Goal: Feedback & Contribution: Contribute content

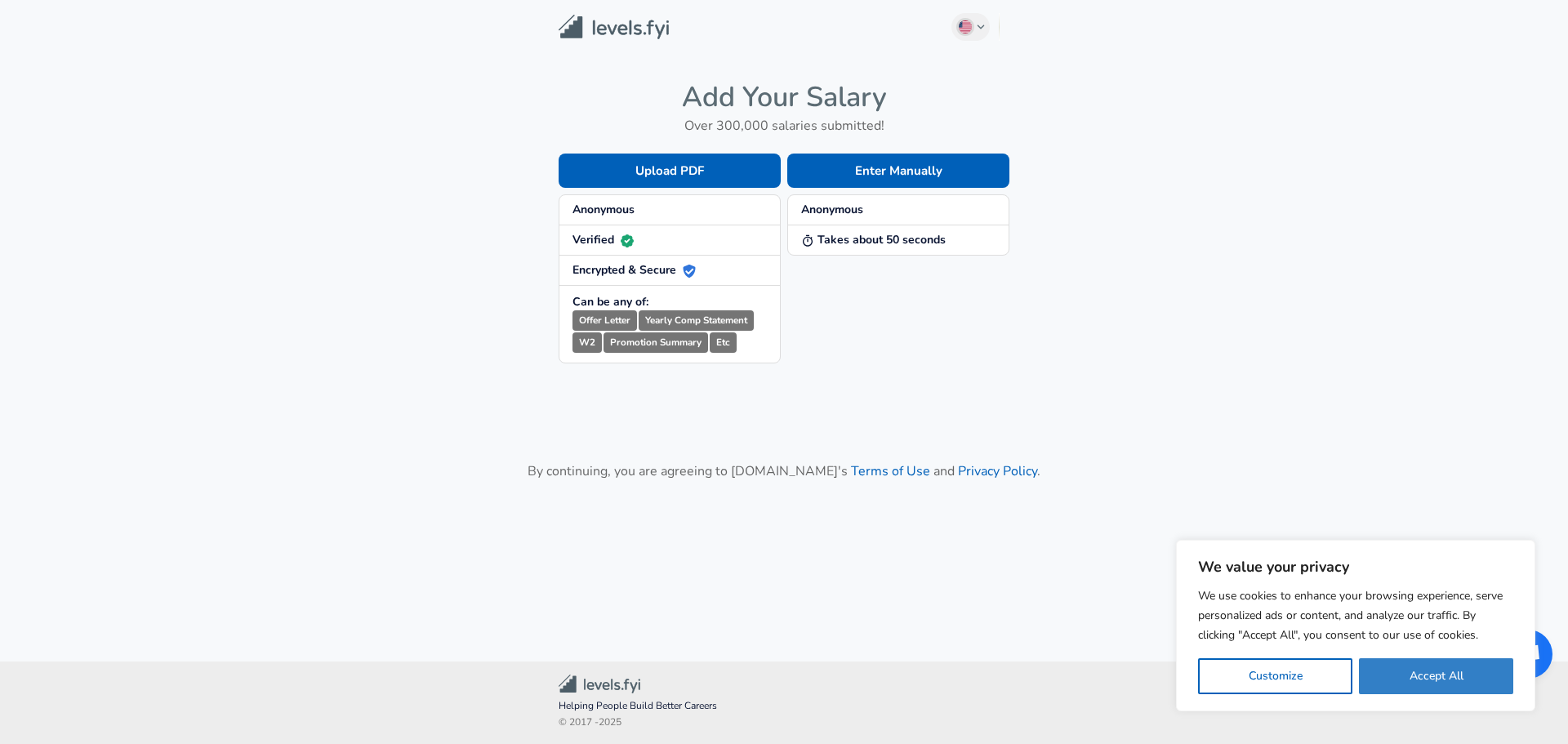
click at [1427, 681] on button "Accept All" at bounding box center [1435, 676] width 154 height 36
checkbox input "true"
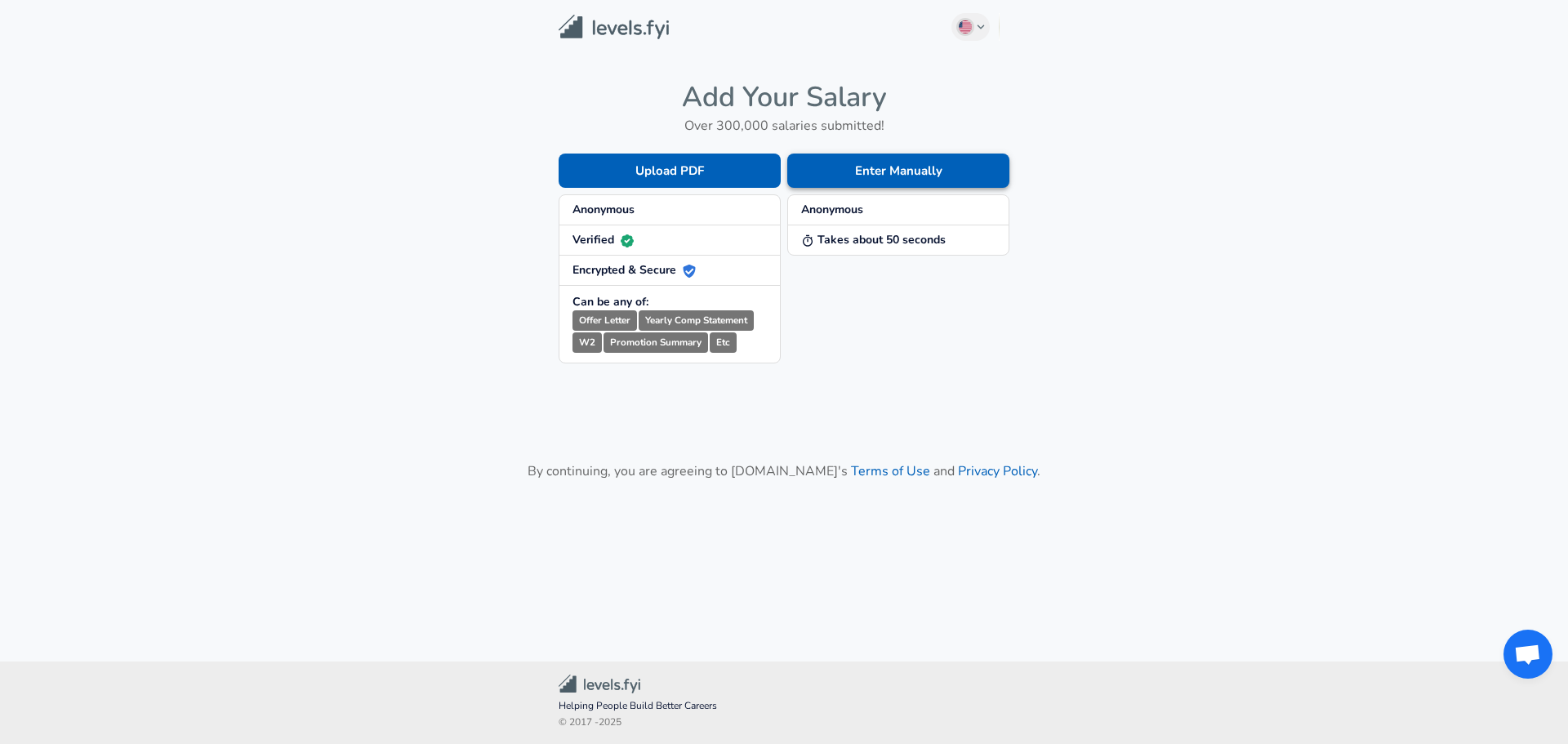
click at [880, 171] on button "Enter Manually" at bounding box center [898, 170] width 222 height 34
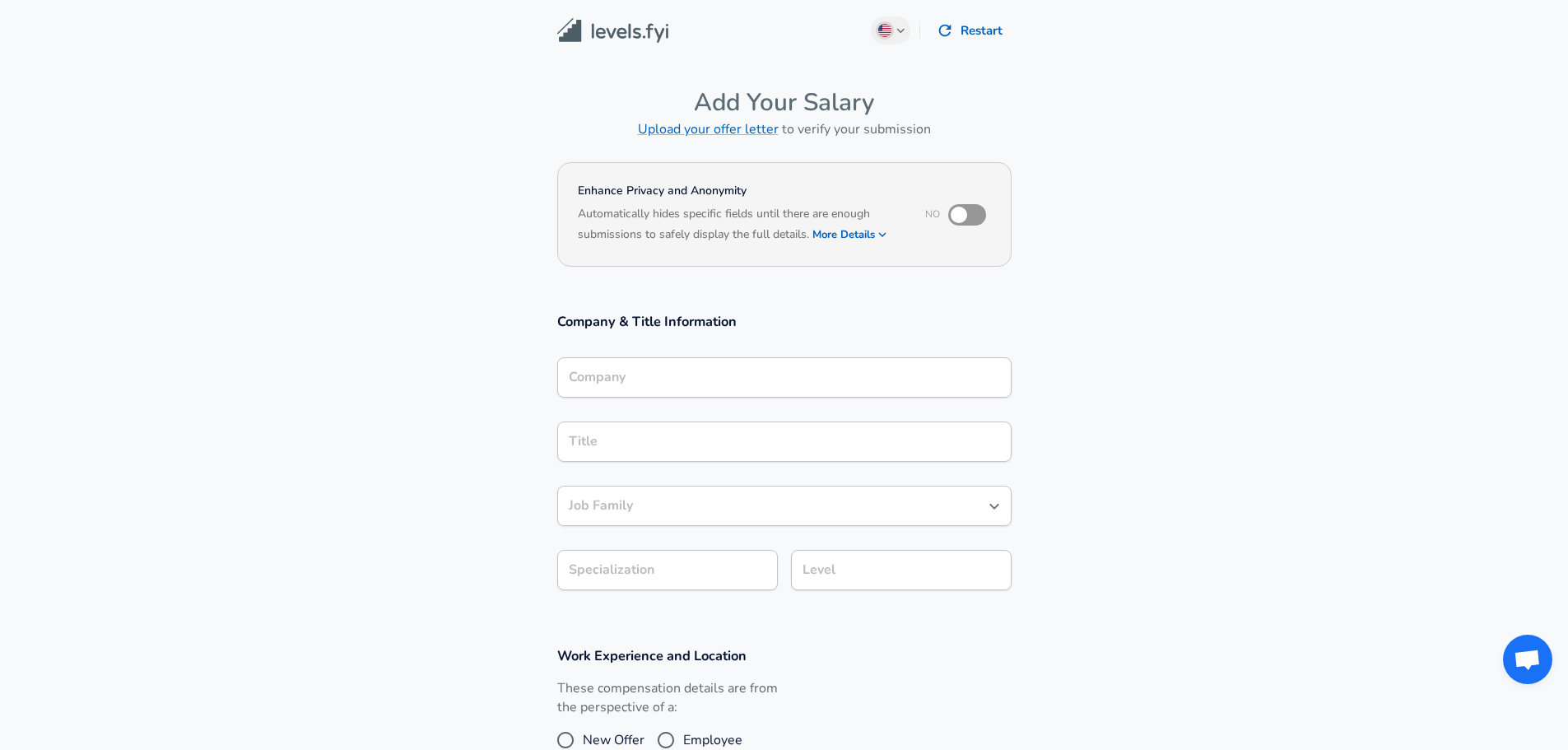
click at [633, 358] on div "Company" at bounding box center [784, 377] width 455 height 40
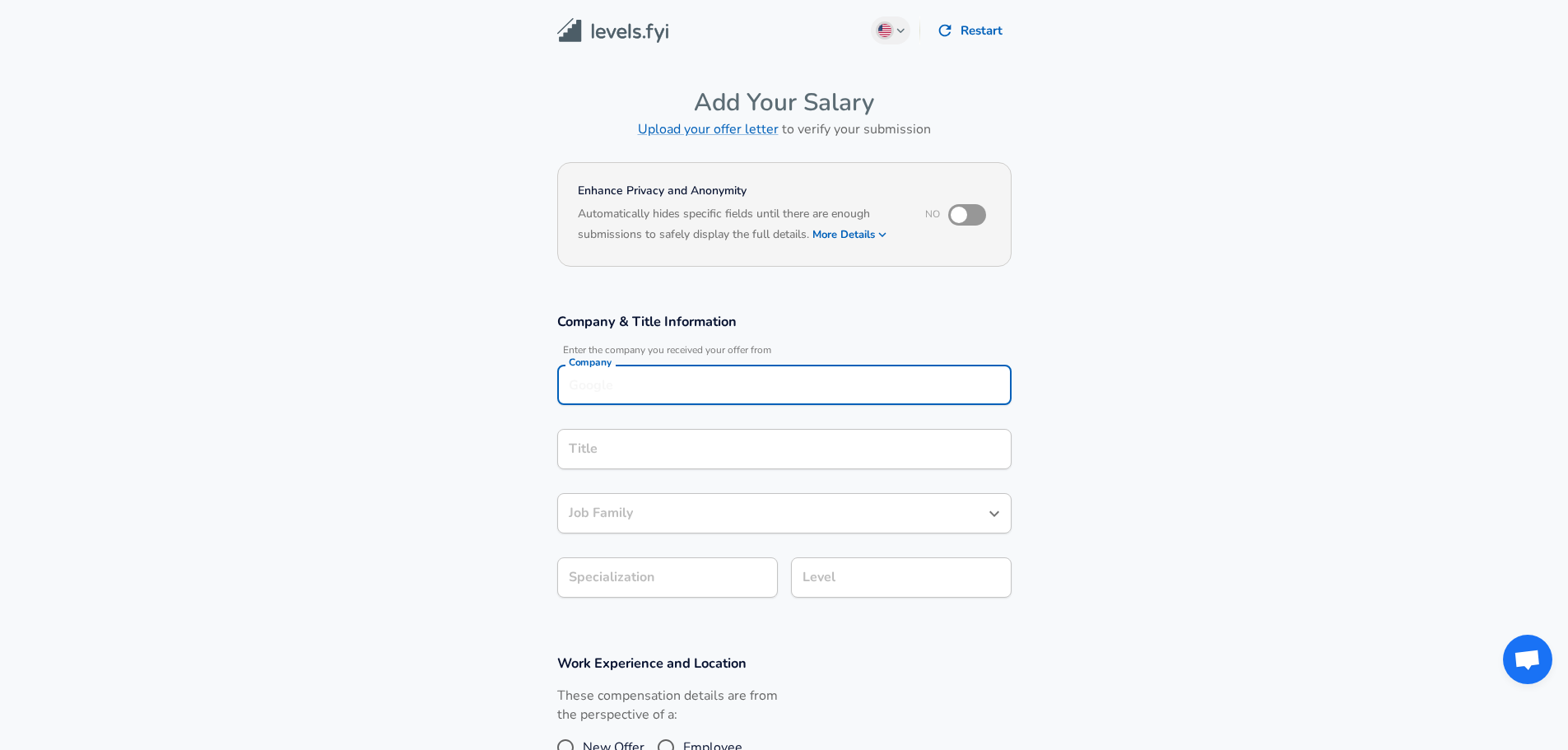
scroll to position [17, 0]
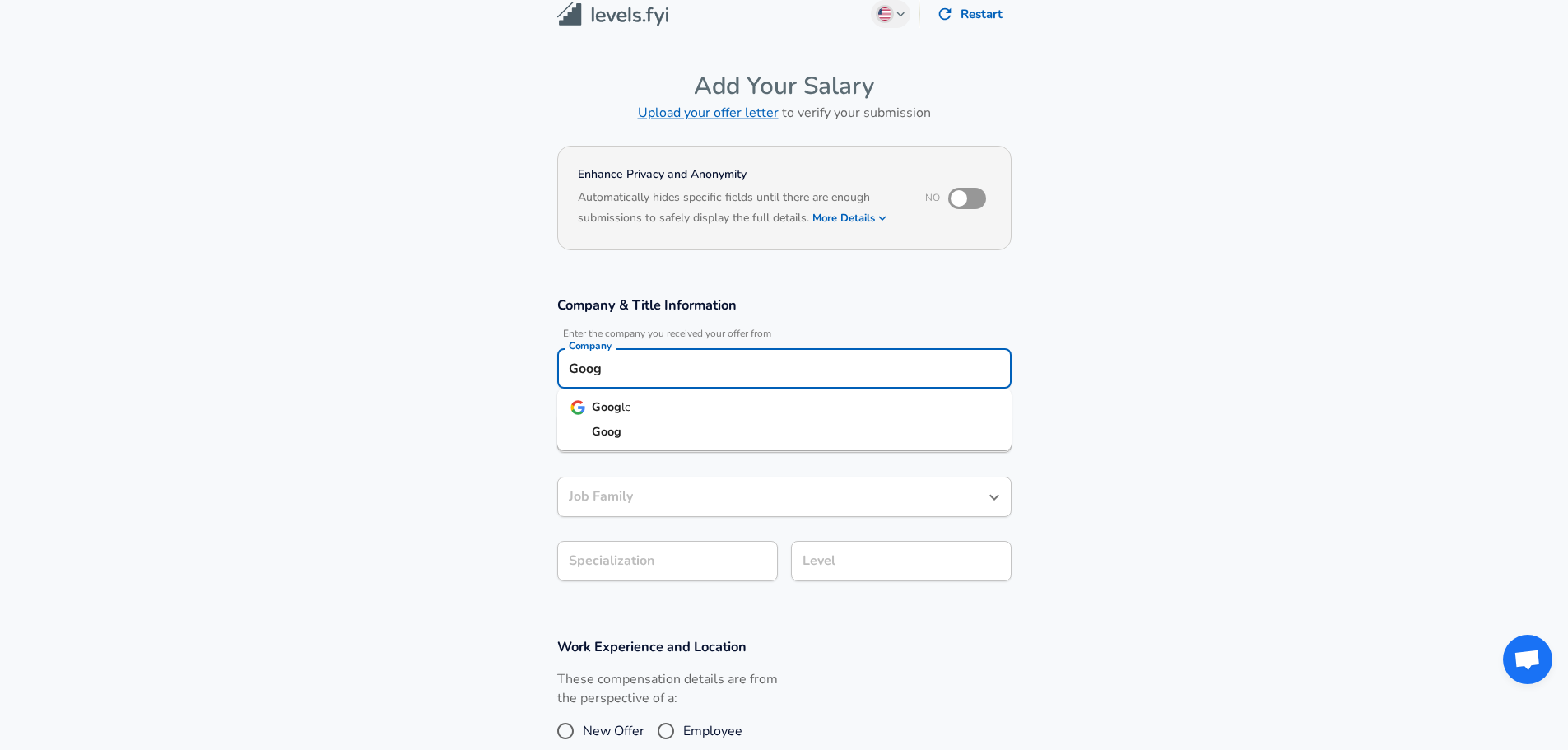
click at [639, 403] on li "Goog le" at bounding box center [784, 407] width 455 height 24
type input "Google"
click at [626, 443] on div "Title" at bounding box center [784, 432] width 455 height 40
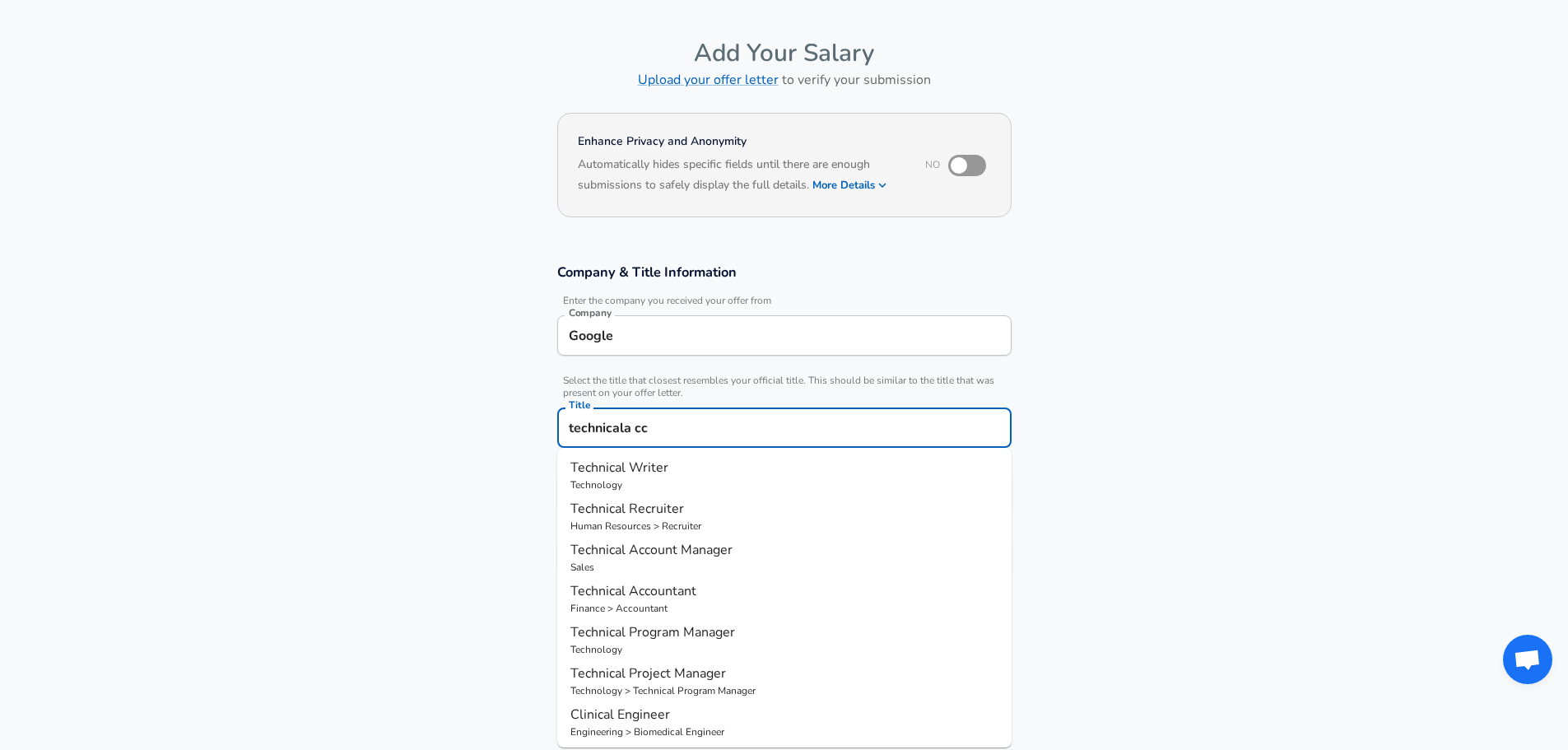
click at [681, 551] on span "Technical Account Manager" at bounding box center [652, 550] width 162 height 19
type input "Technical Account Manager"
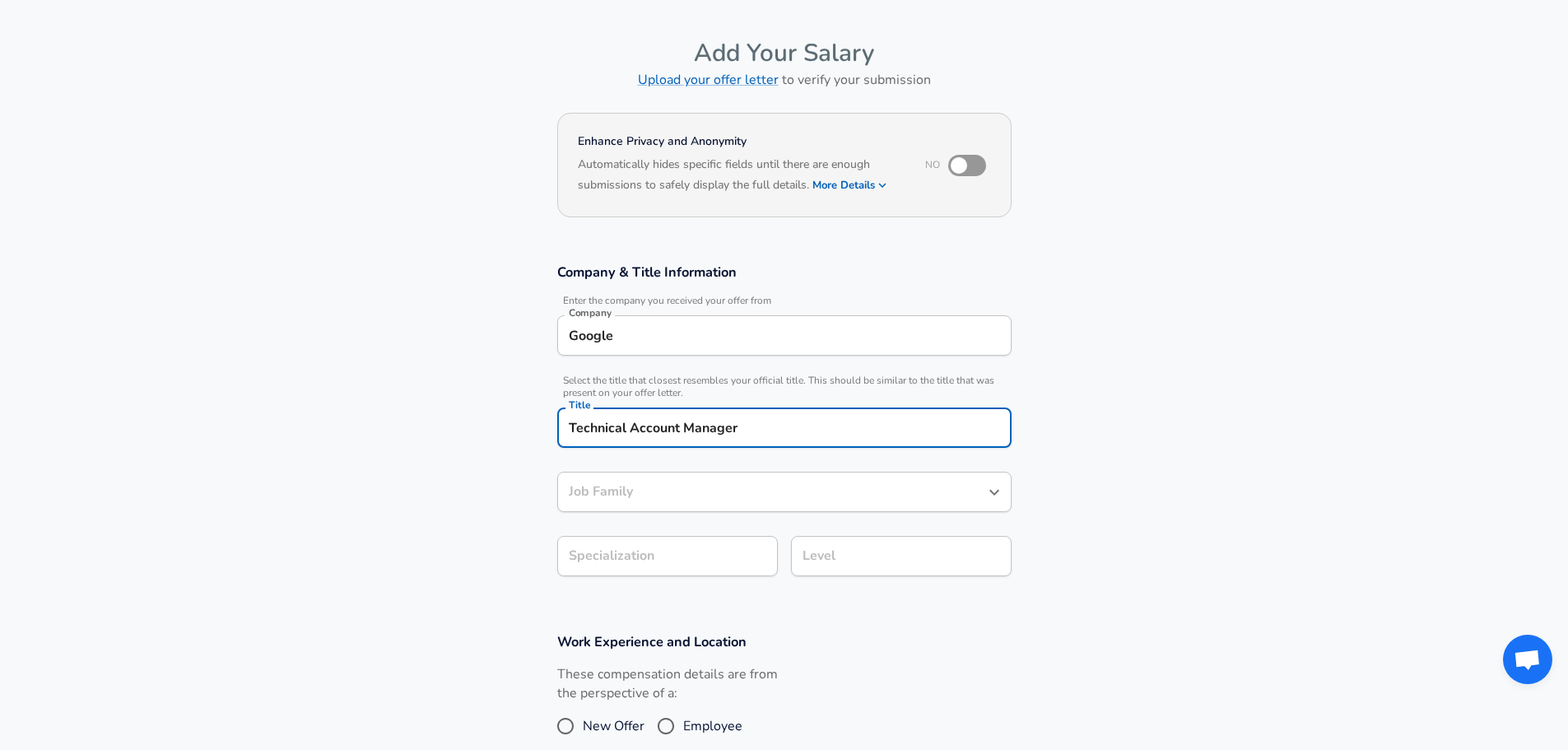
type input "Technical Account Manager"
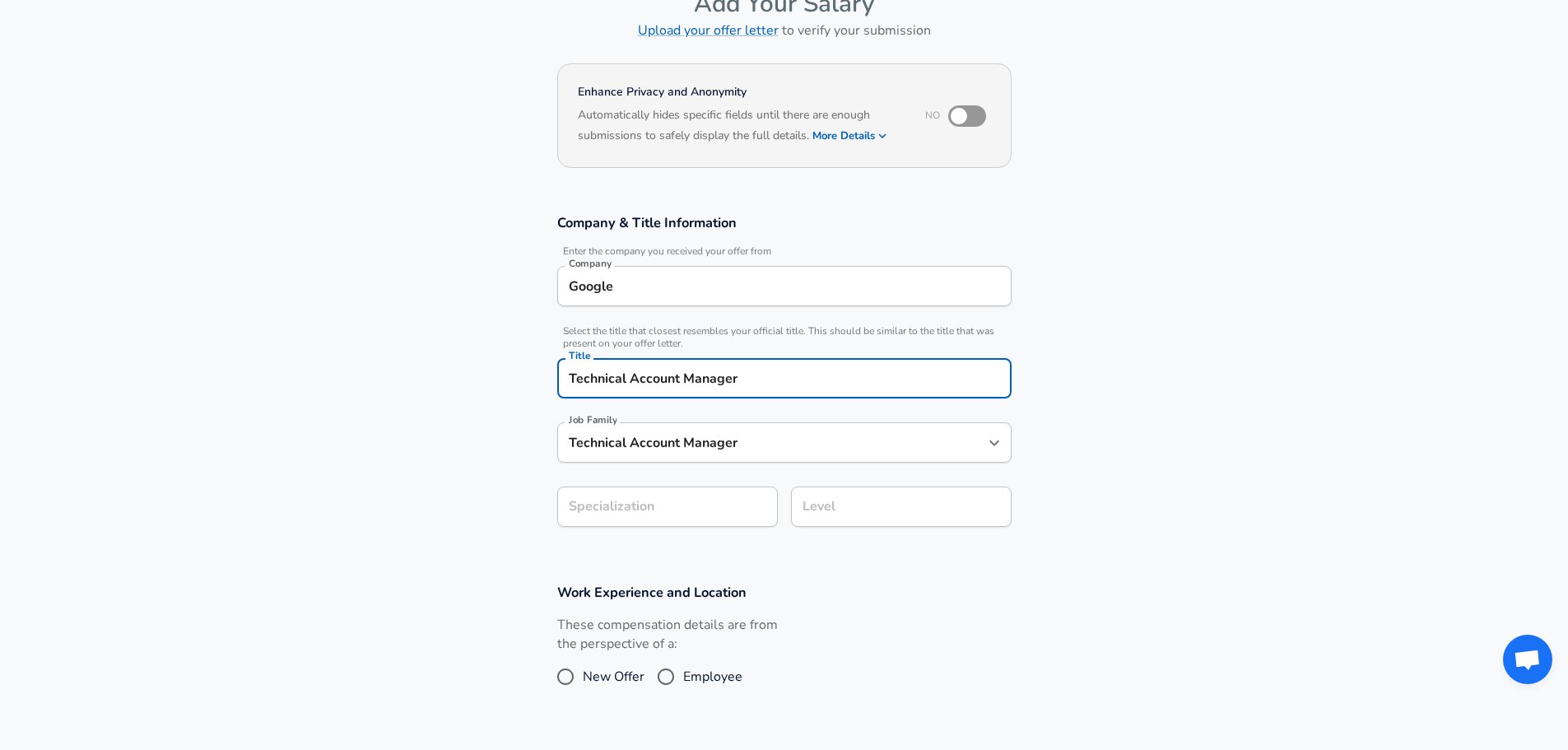
click at [653, 561] on section "Company & Title Information Enter the company you received your offer from Comp…" at bounding box center [784, 379] width 1568 height 370
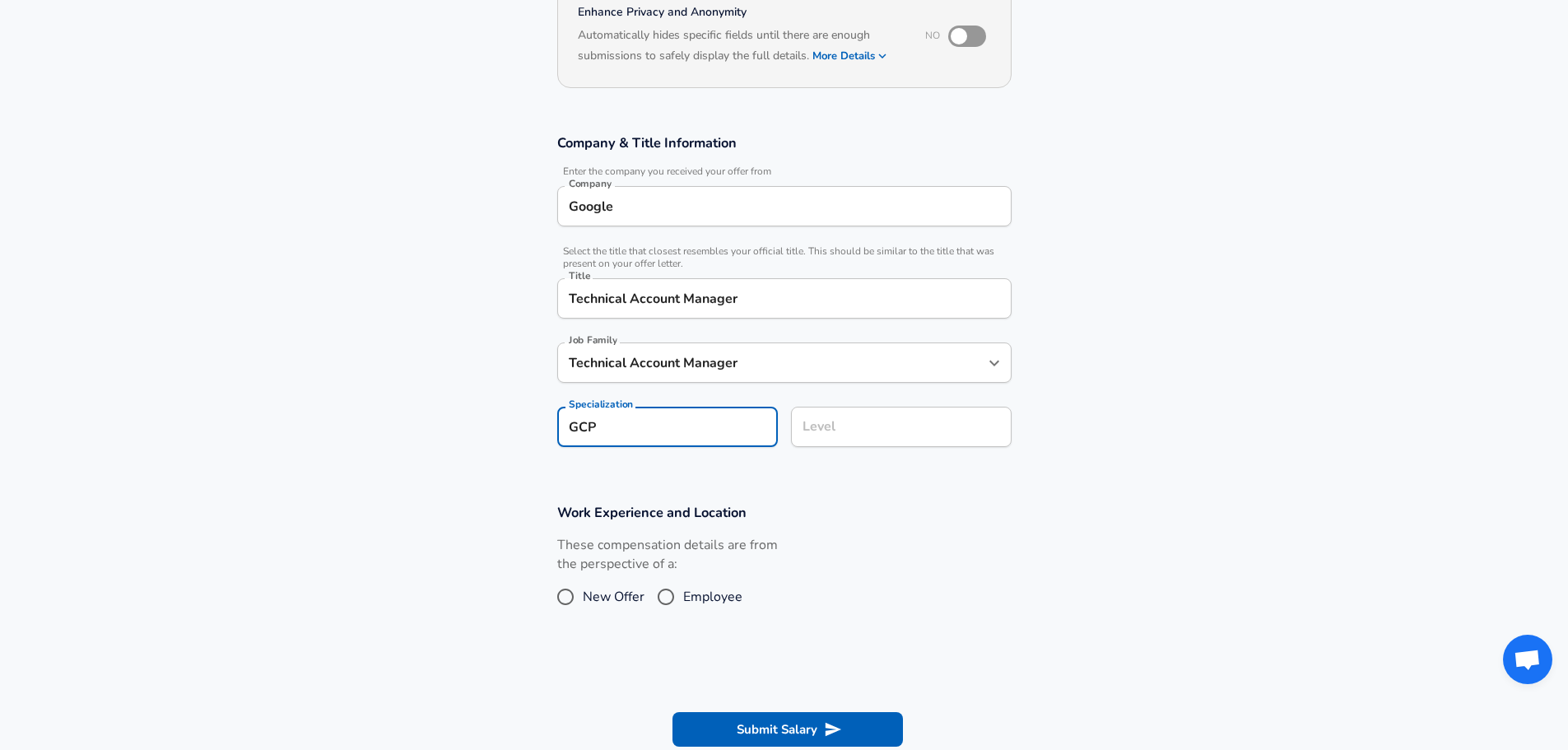
scroll to position [181, 0]
type input "GCP"
click at [663, 594] on input "Employee" at bounding box center [666, 595] width 34 height 26
radio input "true"
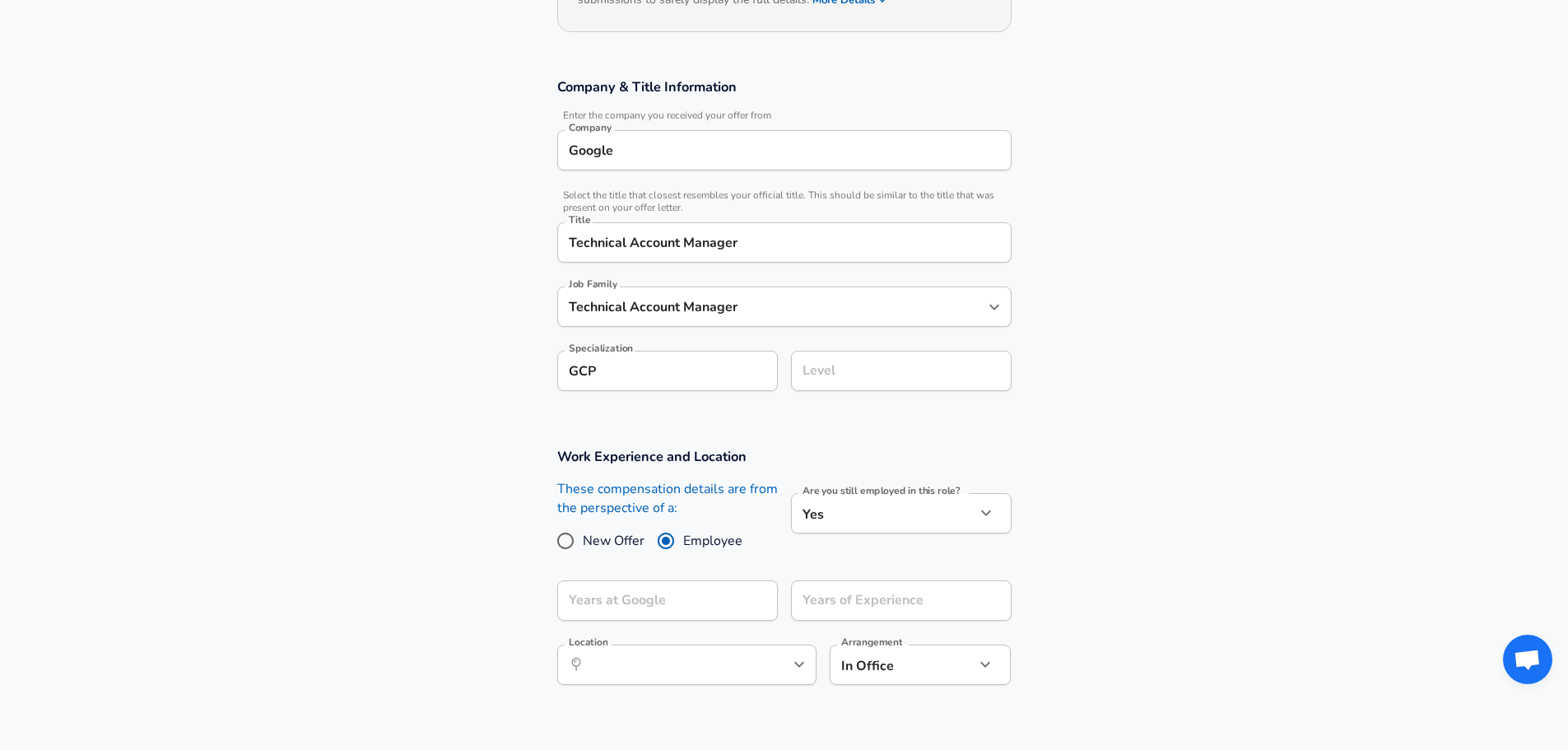
scroll to position [264, 0]
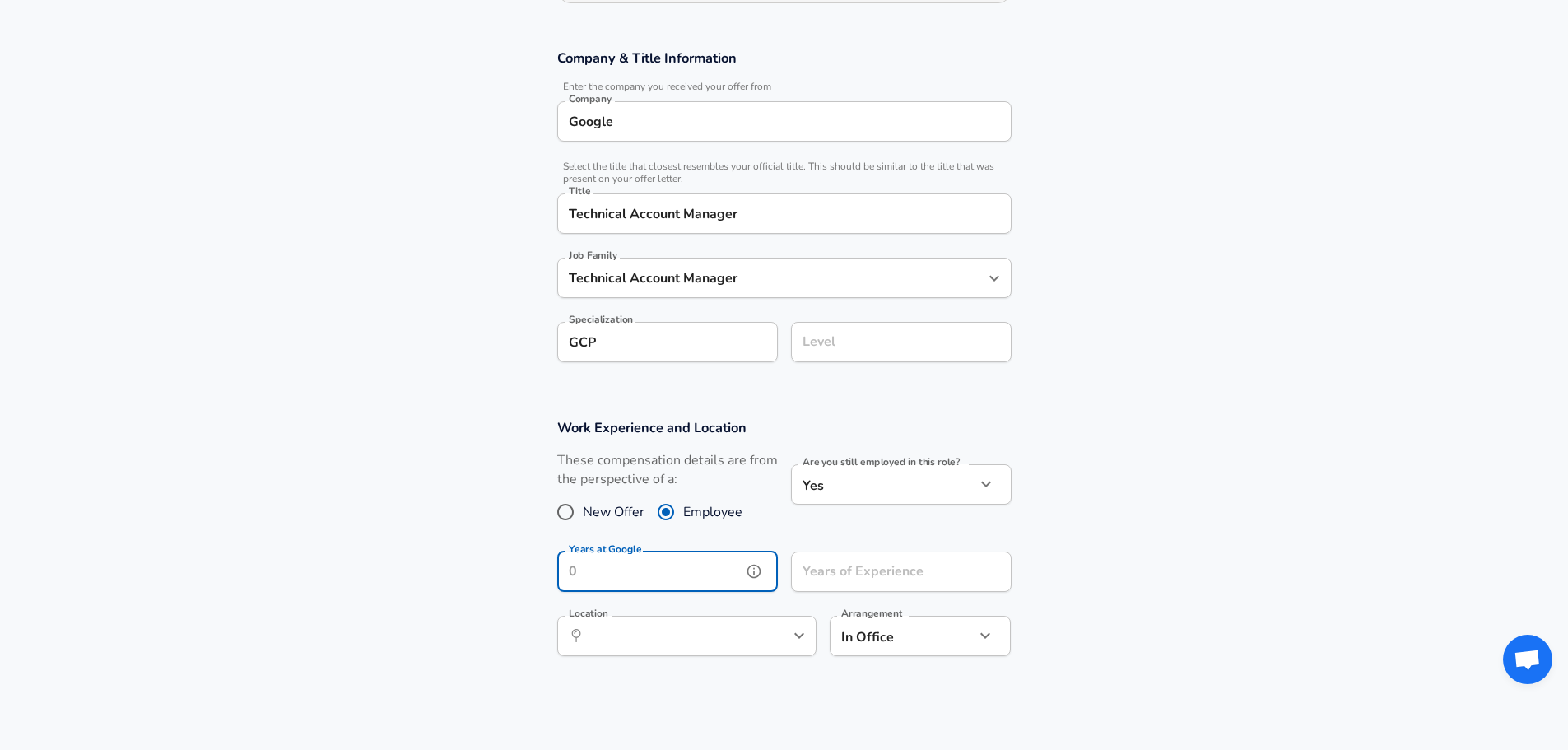
click at [680, 563] on input "Years at Google" at bounding box center [649, 571] width 185 height 40
type input "4"
click at [347, 560] on section "Work Experience and Location These compensation details are from the perspectiv…" at bounding box center [784, 578] width 1568 height 358
drag, startPoint x: 590, startPoint y: 574, endPoint x: 466, endPoint y: 575, distance: 124.0
click at [466, 575] on section "Work Experience and Location These compensation details are from the perspectiv…" at bounding box center [784, 578] width 1568 height 358
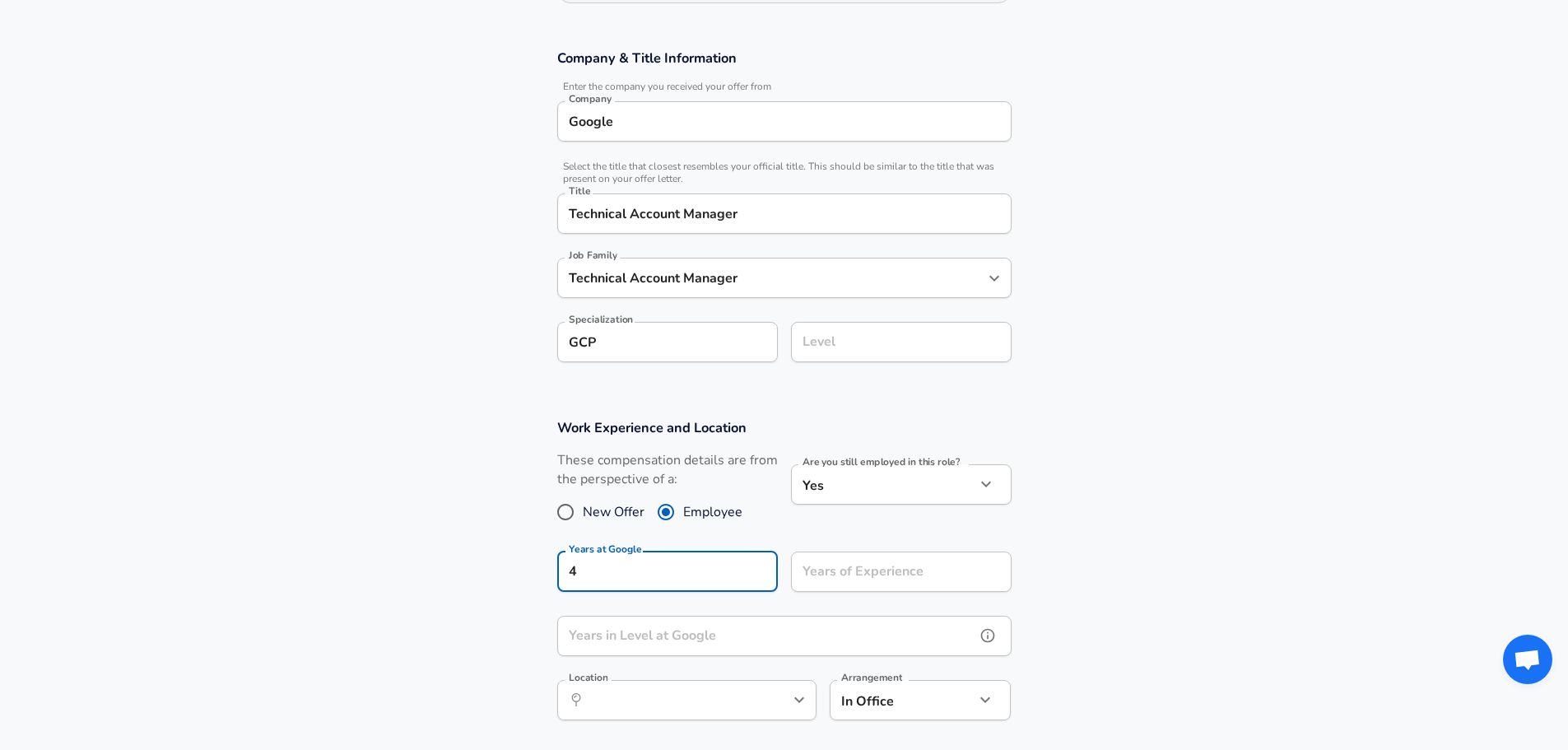
click at [618, 640] on div "Years in Level at Google Years in Level at Google" at bounding box center [784, 638] width 455 height 44
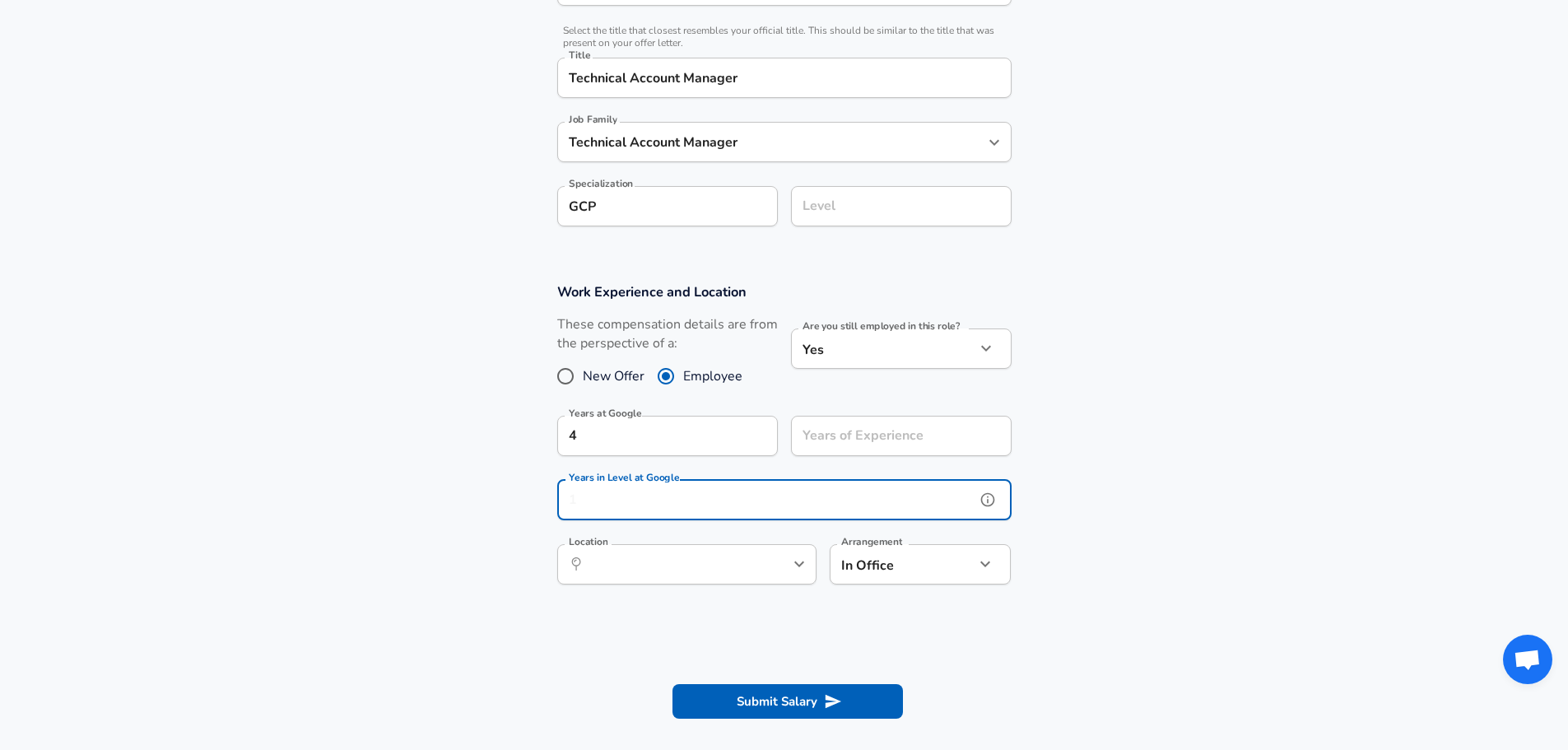
scroll to position [428, 0]
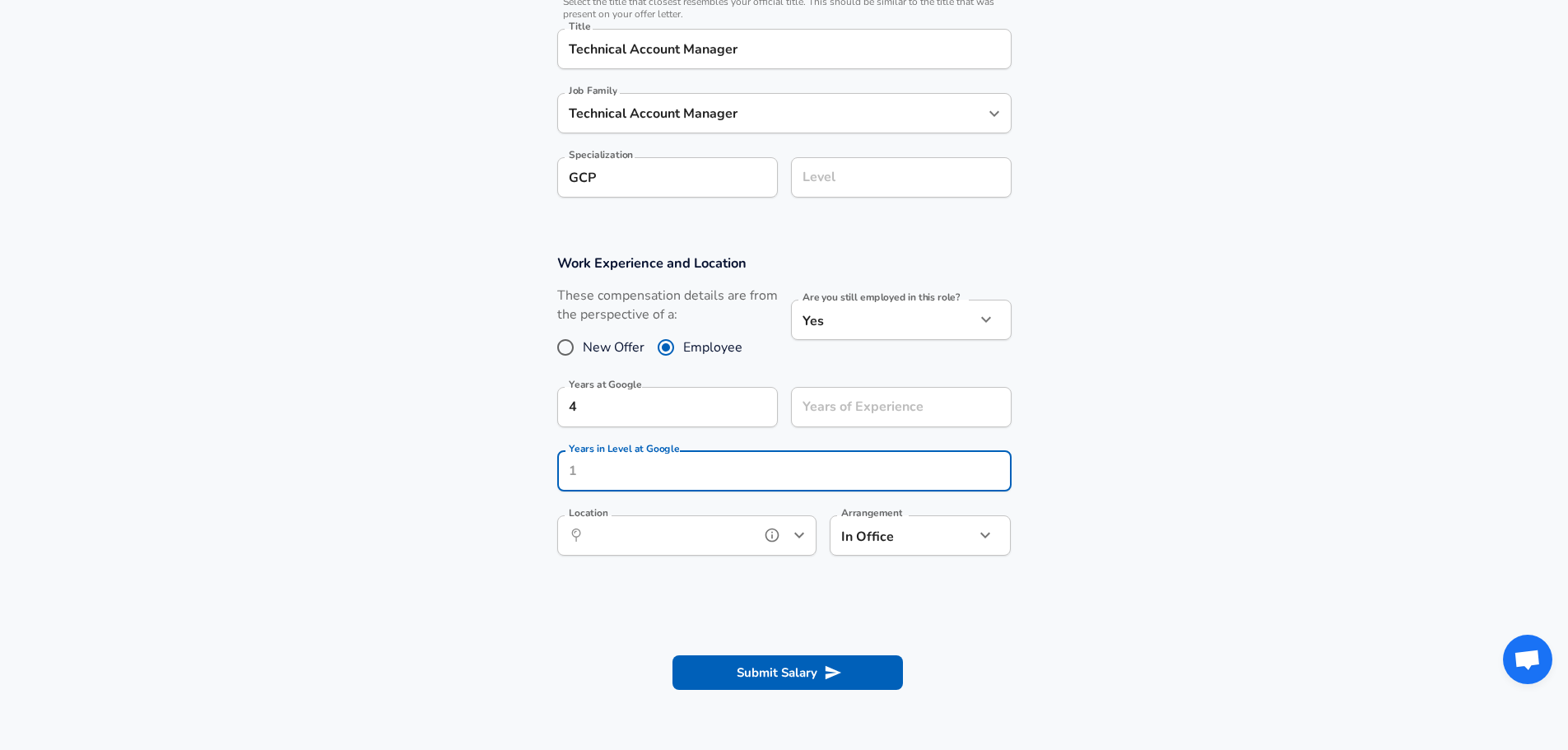
click at [598, 539] on input "Location" at bounding box center [669, 536] width 169 height 25
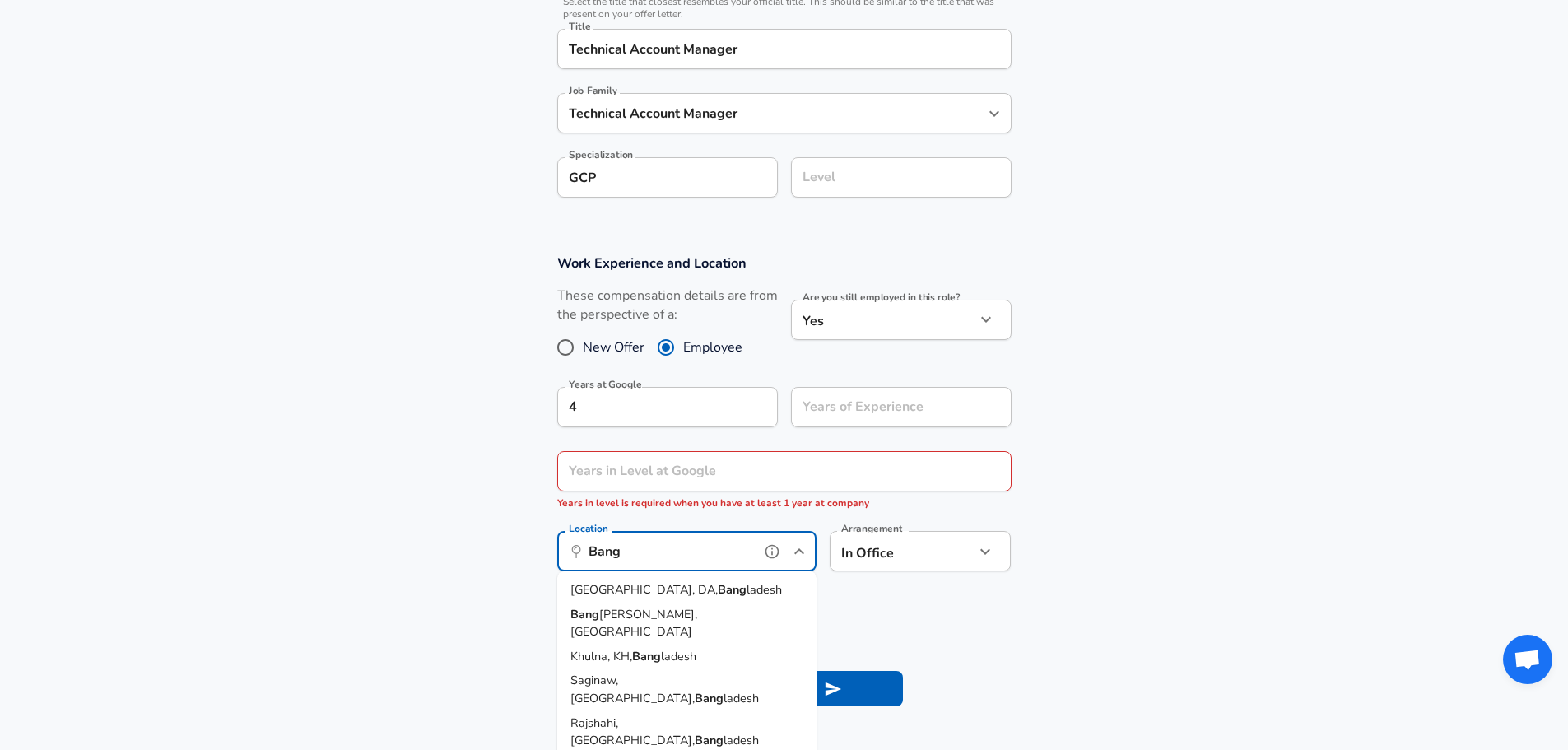
drag, startPoint x: 598, startPoint y: 549, endPoint x: 659, endPoint y: 549, distance: 61.0
click at [659, 549] on input "Bang" at bounding box center [669, 551] width 169 height 25
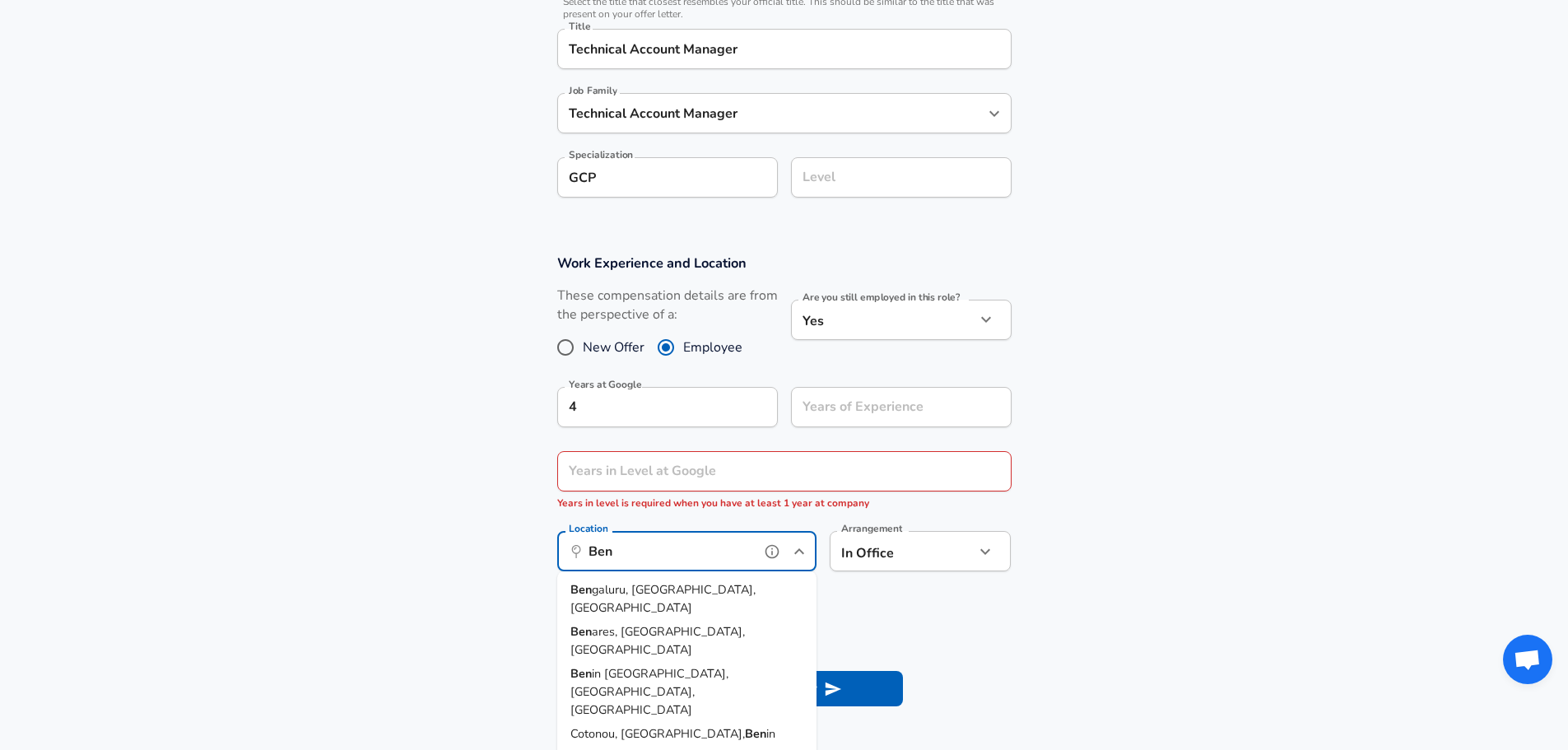
click at [655, 590] on span "galuru, [GEOGRAPHIC_DATA], [GEOGRAPHIC_DATA]" at bounding box center [663, 598] width 185 height 34
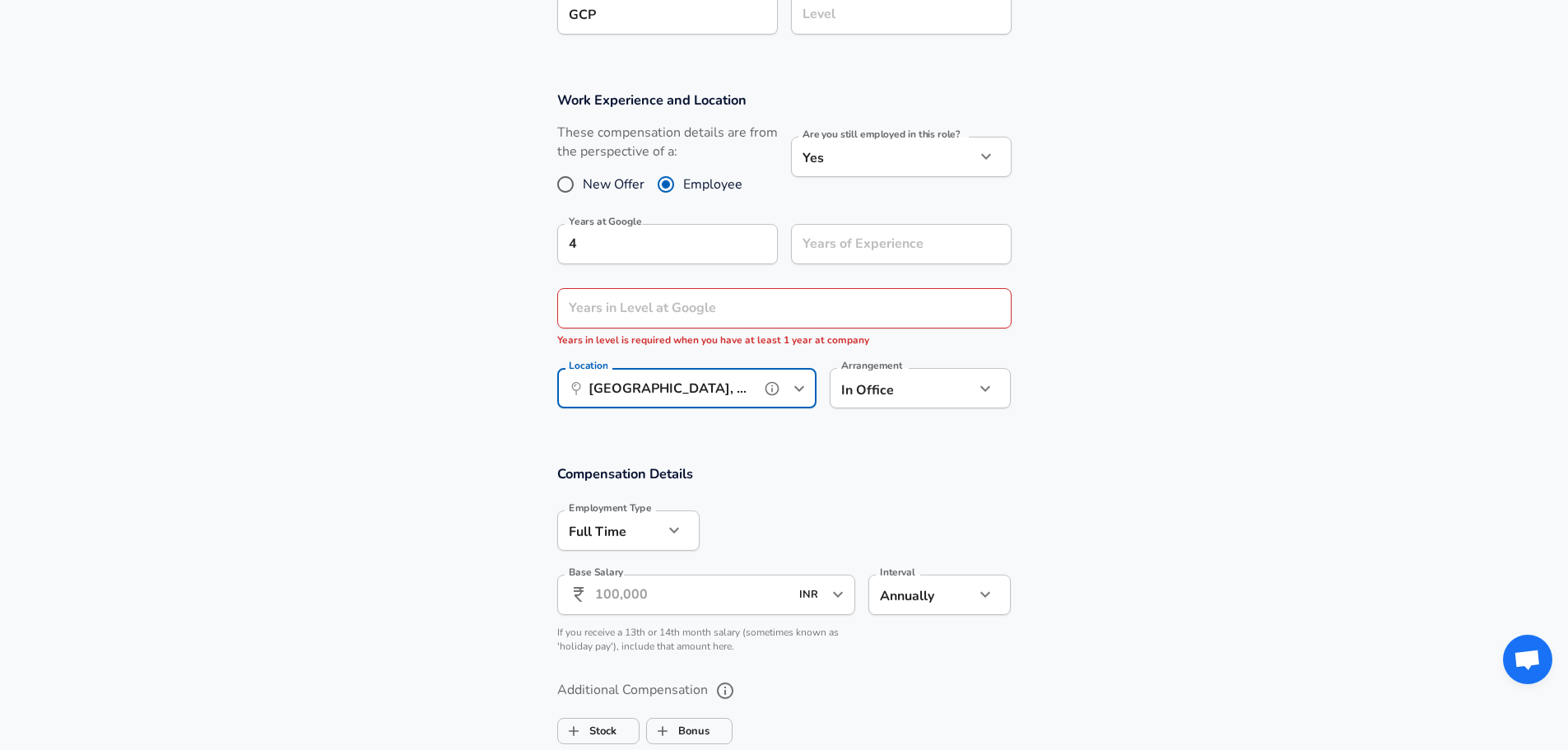
scroll to position [593, 0]
type input "[GEOGRAPHIC_DATA], [GEOGRAPHIC_DATA], [GEOGRAPHIC_DATA]"
click at [634, 594] on input "Base Salary" at bounding box center [693, 593] width 196 height 40
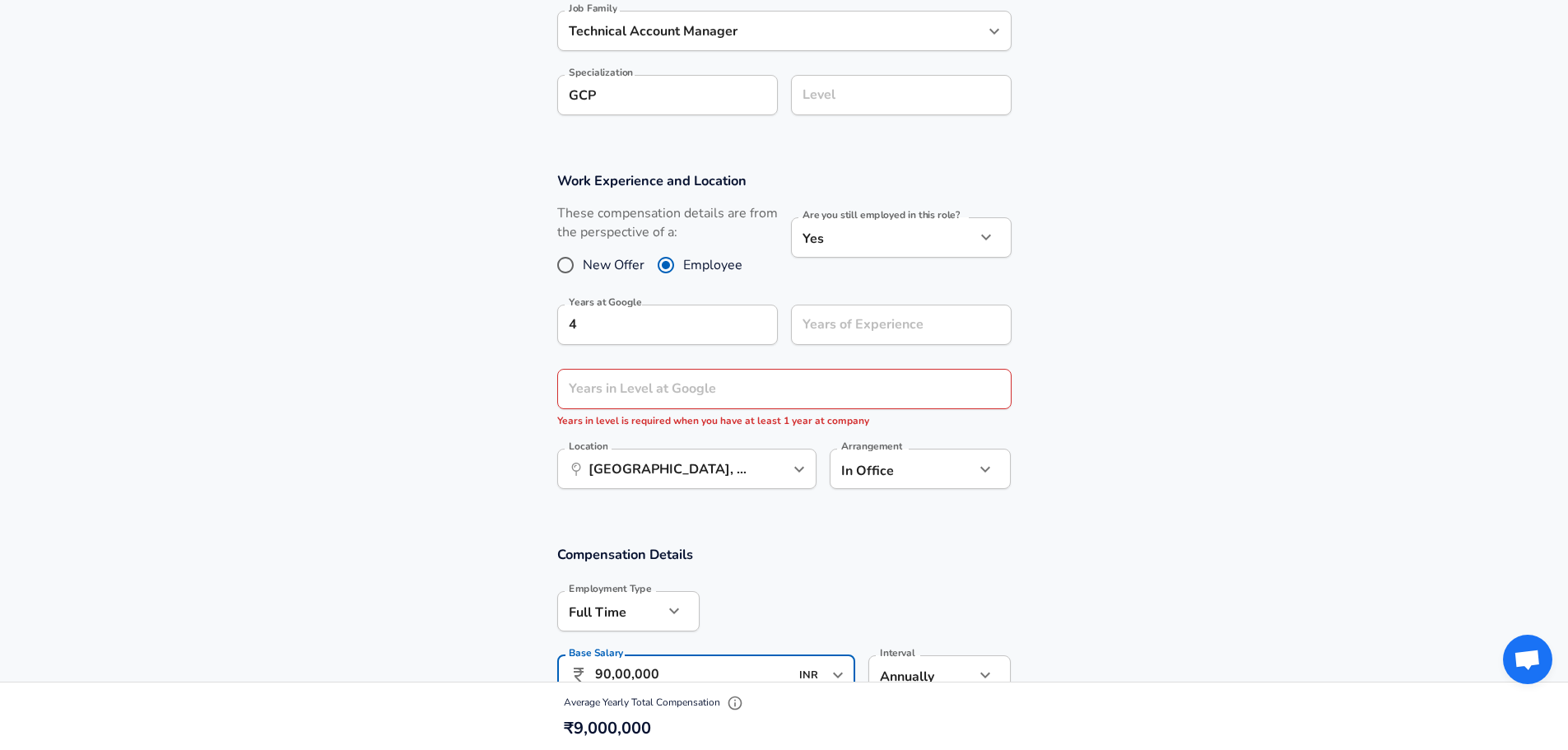
scroll to position [0, 0]
drag, startPoint x: 609, startPoint y: 675, endPoint x: 593, endPoint y: 672, distance: 16.3
click at [593, 672] on div "​ 90,00,000 INR ​ Base Salary" at bounding box center [707, 675] width 299 height 40
type input "88,00,000"
click at [636, 391] on div "Years in Level at Google Years in Level at Google Years in level is required wh…" at bounding box center [784, 399] width 455 height 61
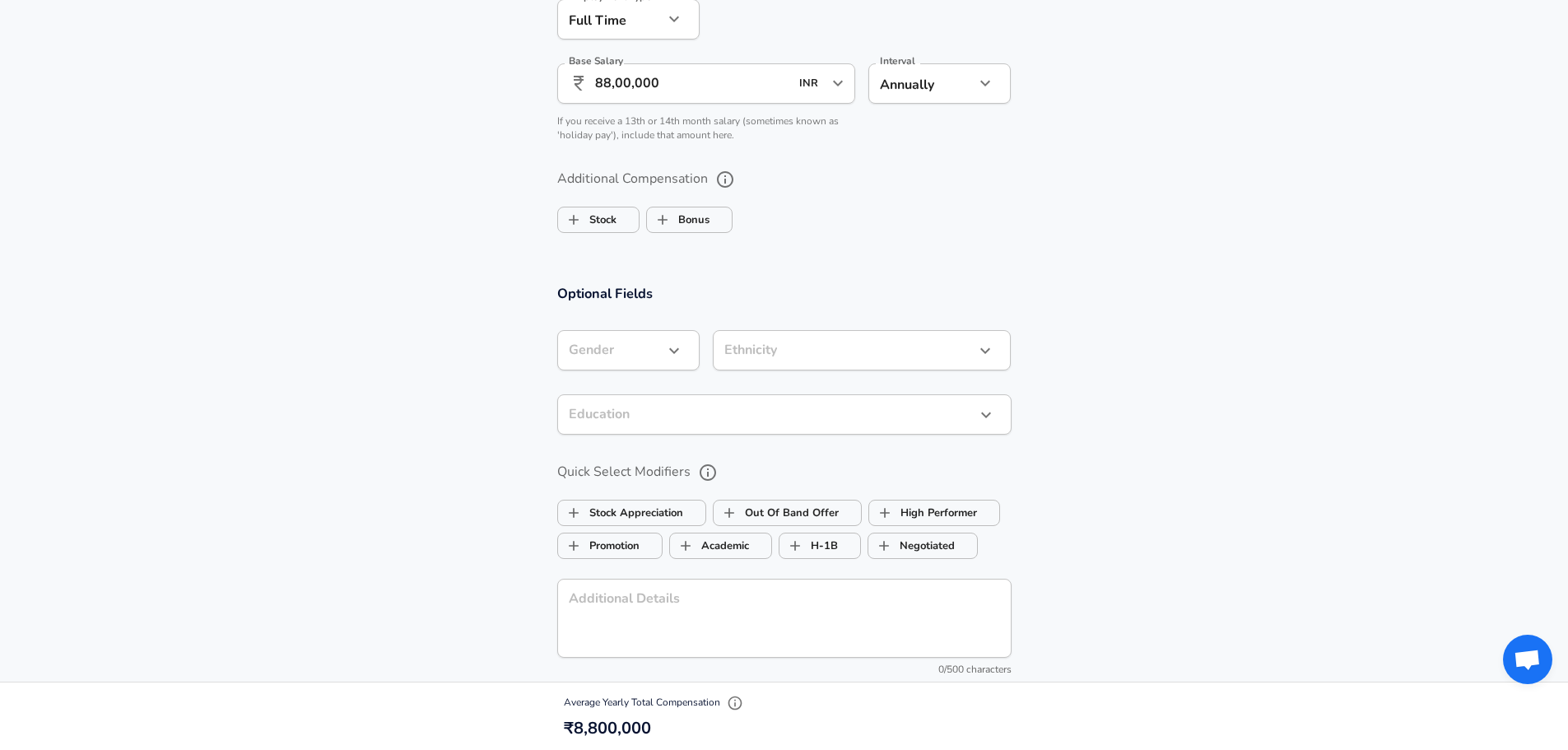
scroll to position [1087, 0]
type input "2"
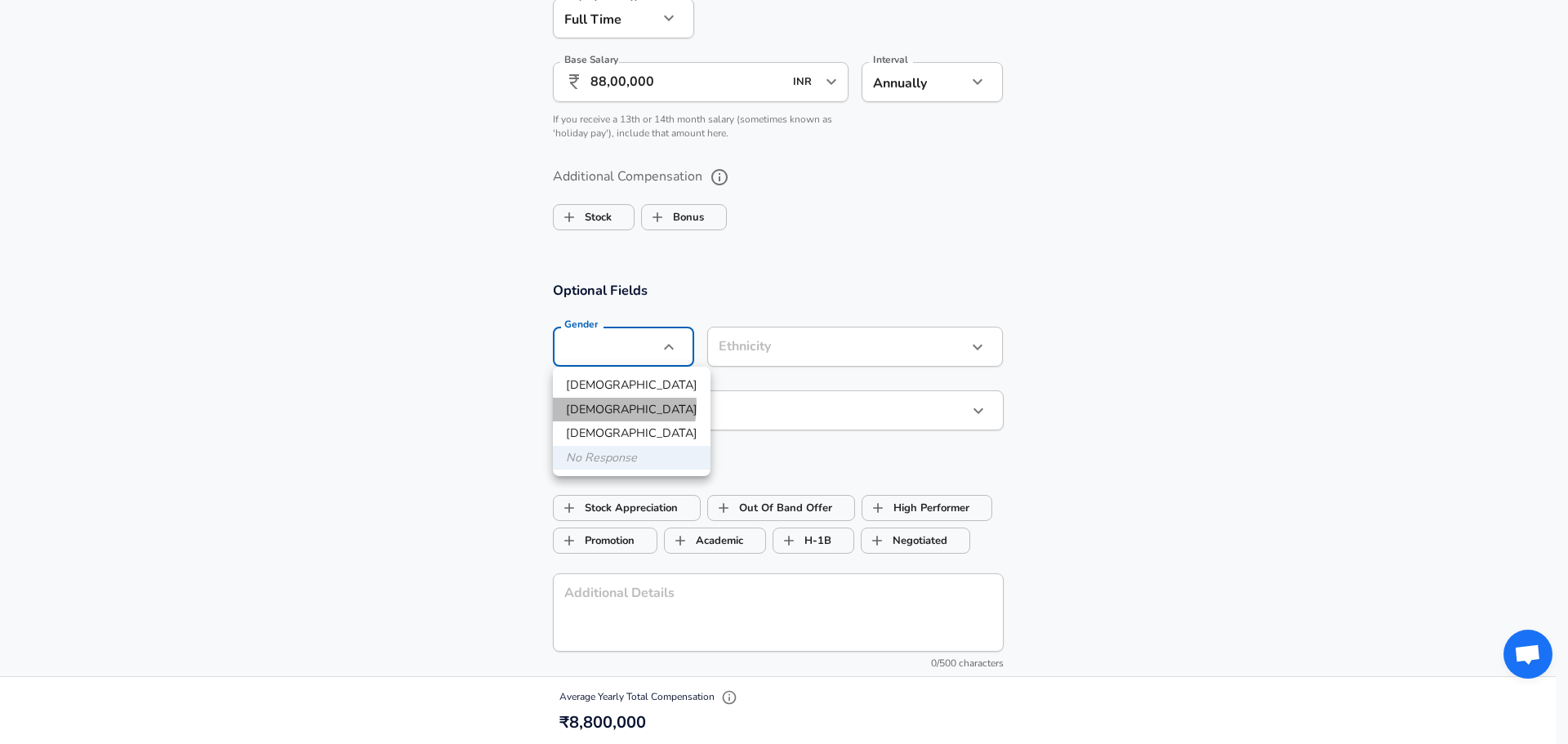
click at [596, 405] on li "[DEMOGRAPHIC_DATA]" at bounding box center [631, 409] width 158 height 24
type input "[DEMOGRAPHIC_DATA]"
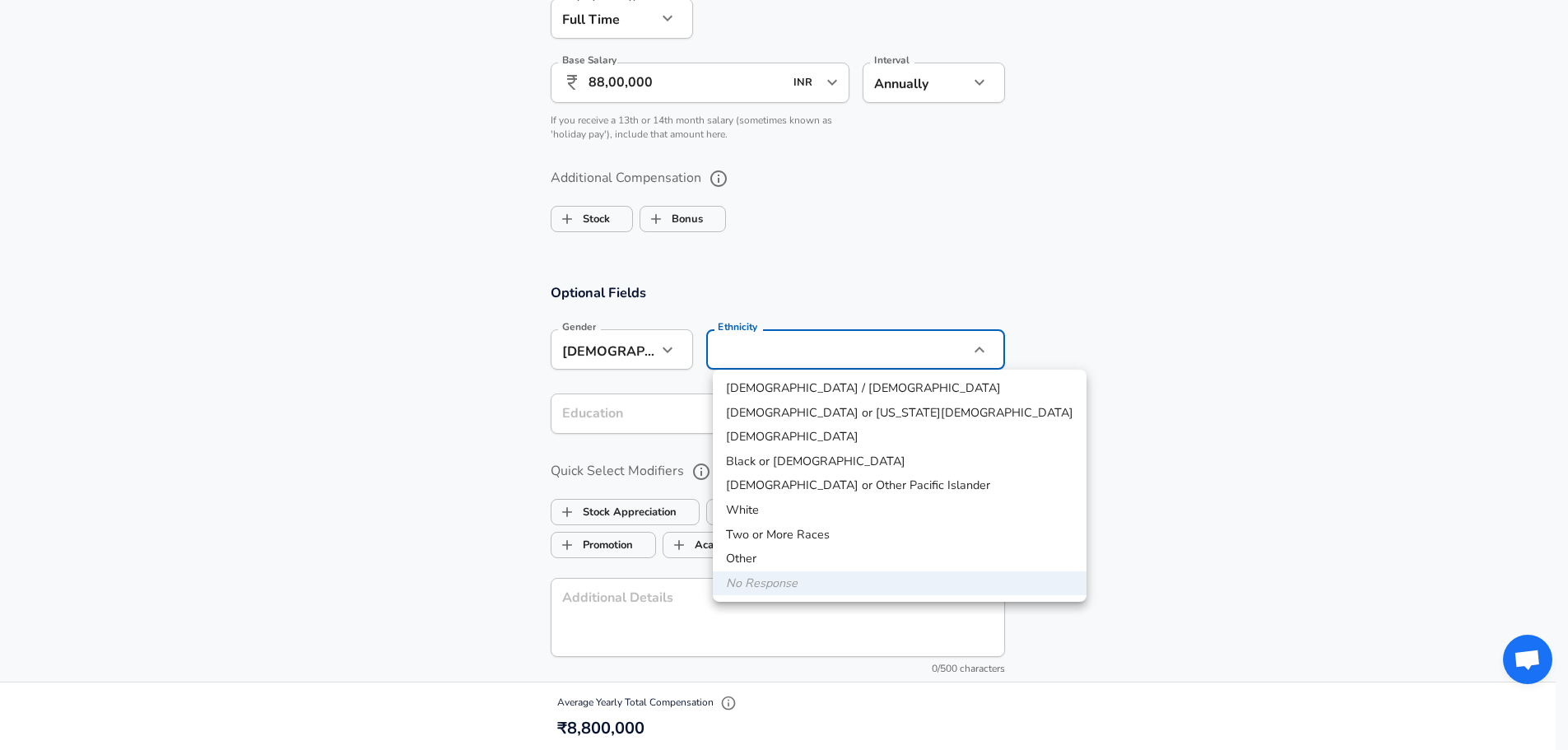
click at [793, 436] on li "[DEMOGRAPHIC_DATA]" at bounding box center [899, 437] width 373 height 24
type input "[DEMOGRAPHIC_DATA]"
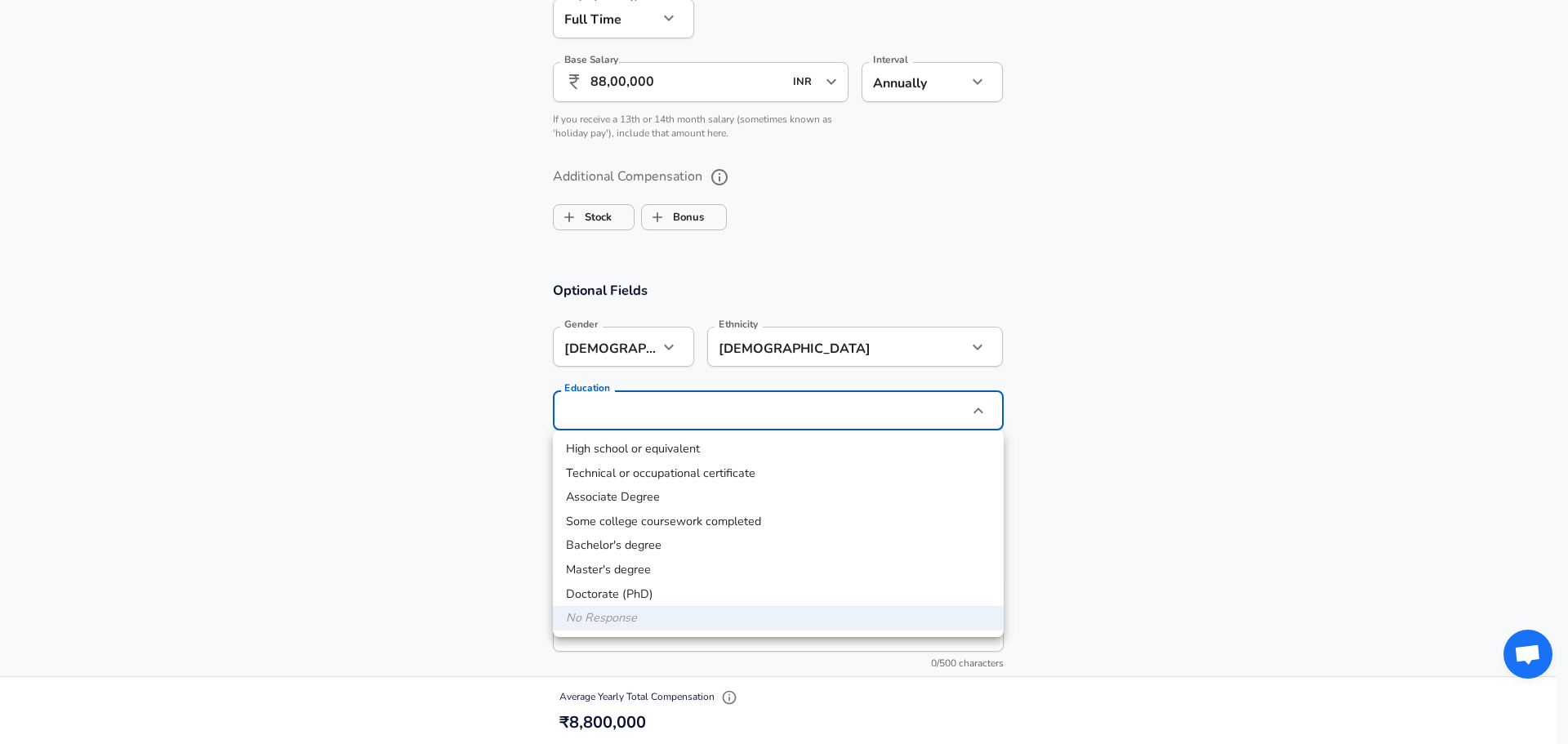
click at [645, 540] on li "Bachelor's degree" at bounding box center [778, 545] width 451 height 24
type input "Bachelors degree"
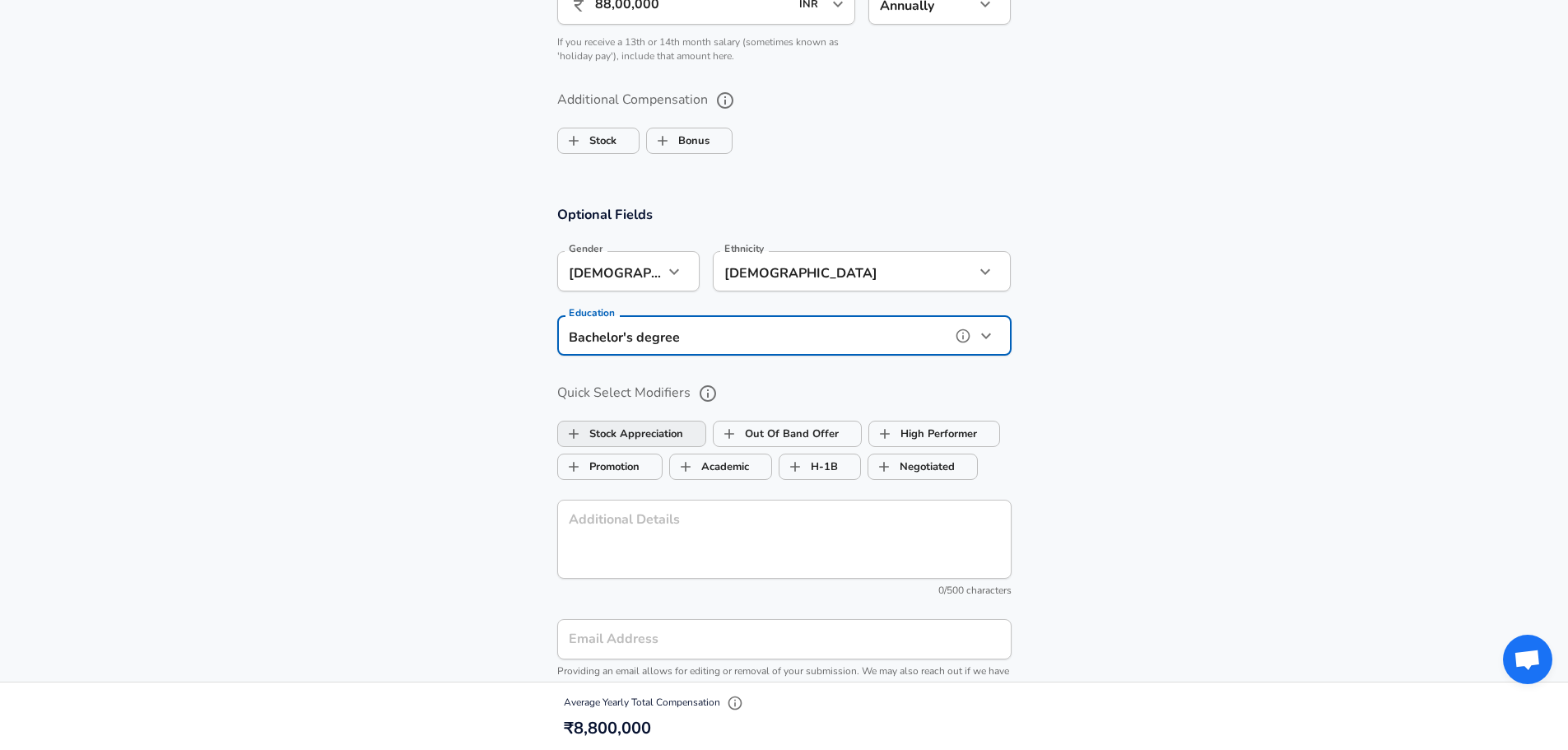
scroll to position [1169, 0]
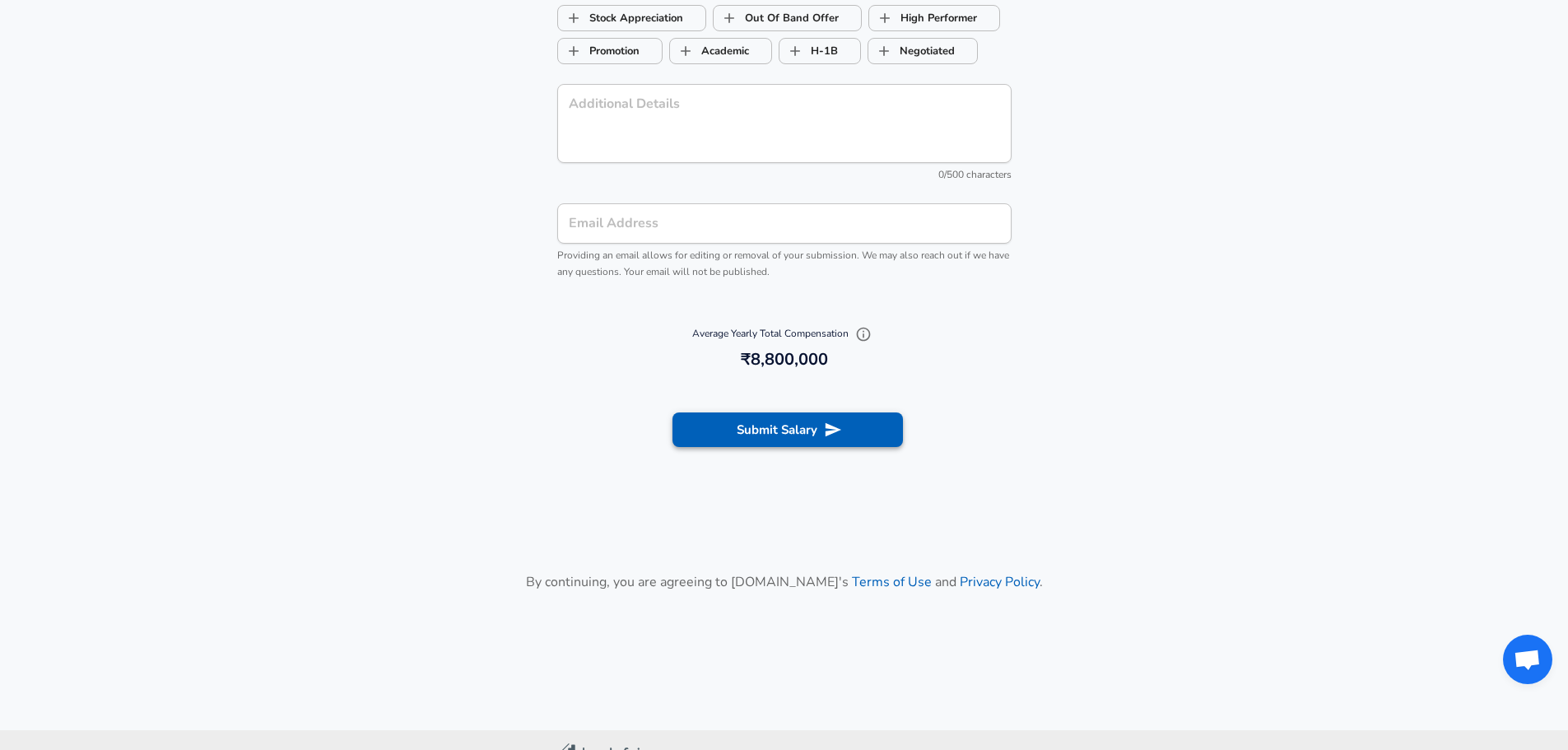
click at [756, 435] on button "Submit Salary" at bounding box center [788, 429] width 231 height 34
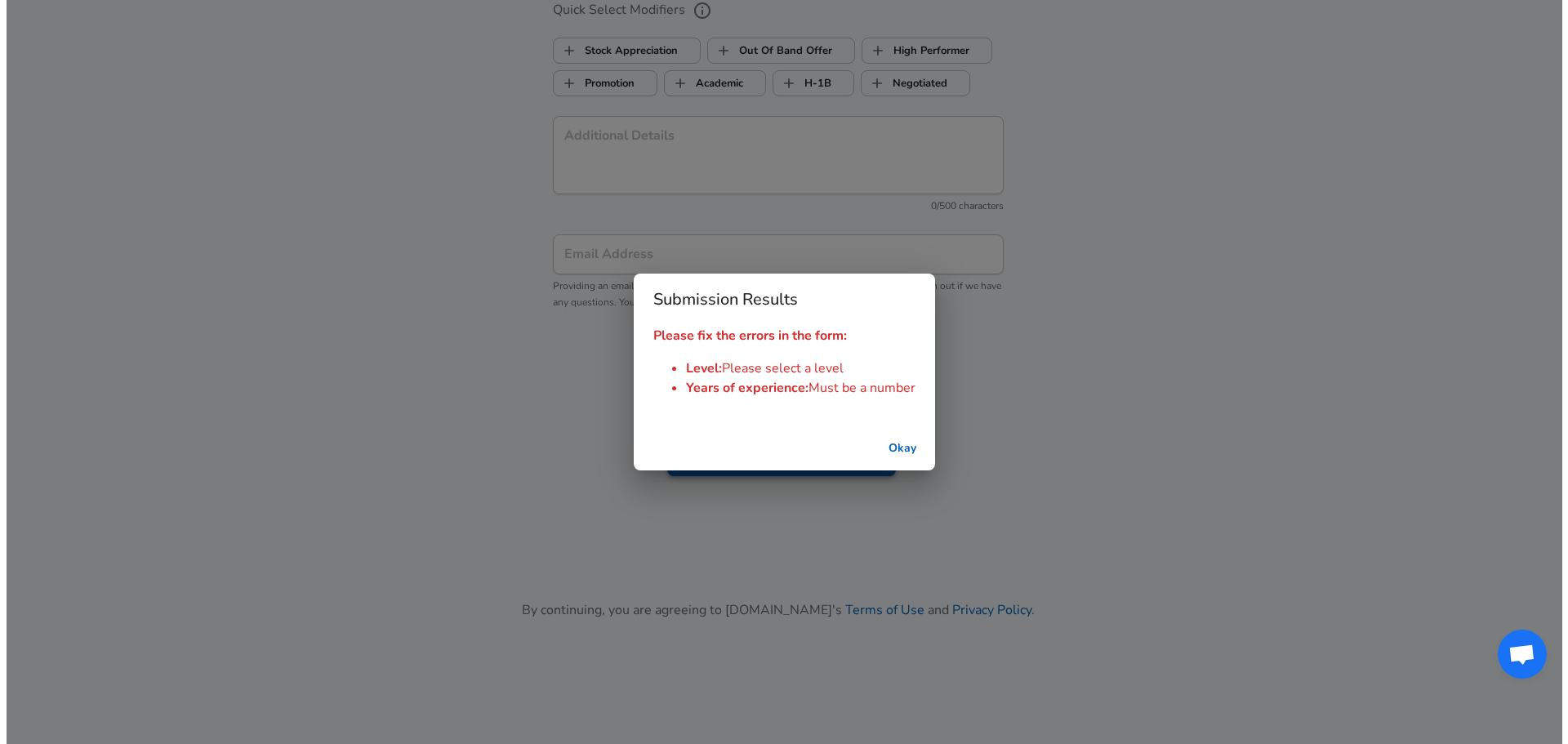
scroll to position [1601, 0]
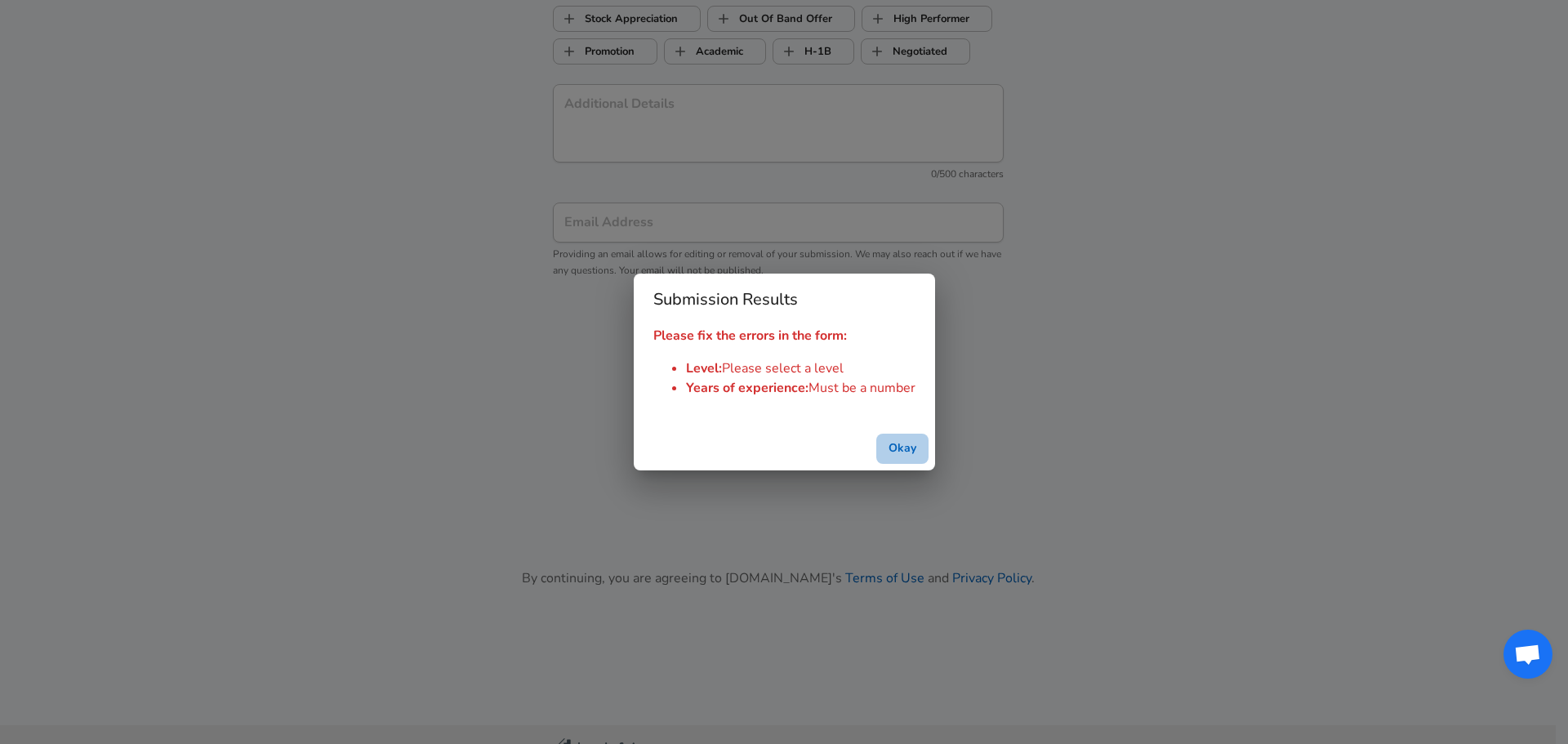
click at [906, 456] on button "Okay" at bounding box center [903, 448] width 52 height 30
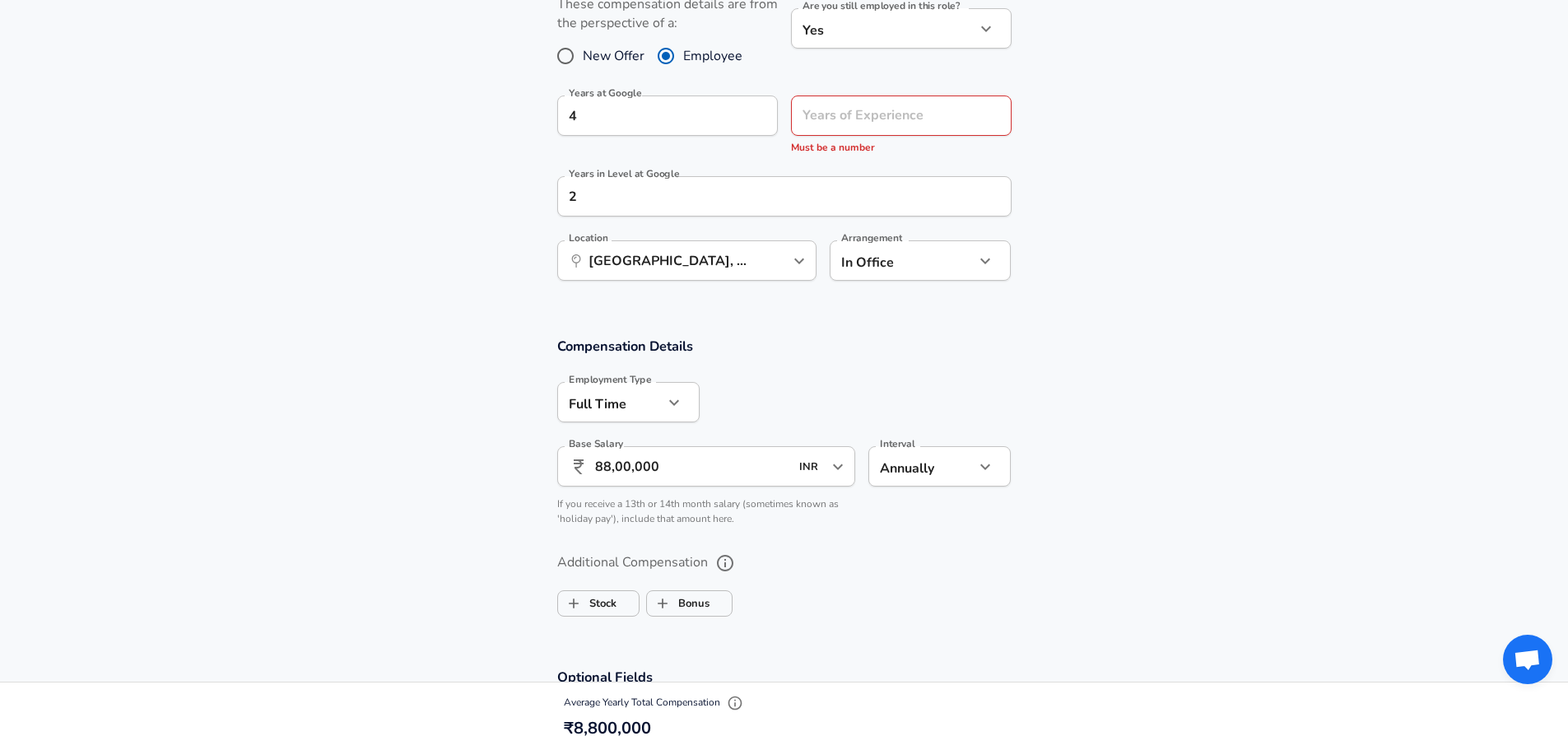
scroll to position [707, 0]
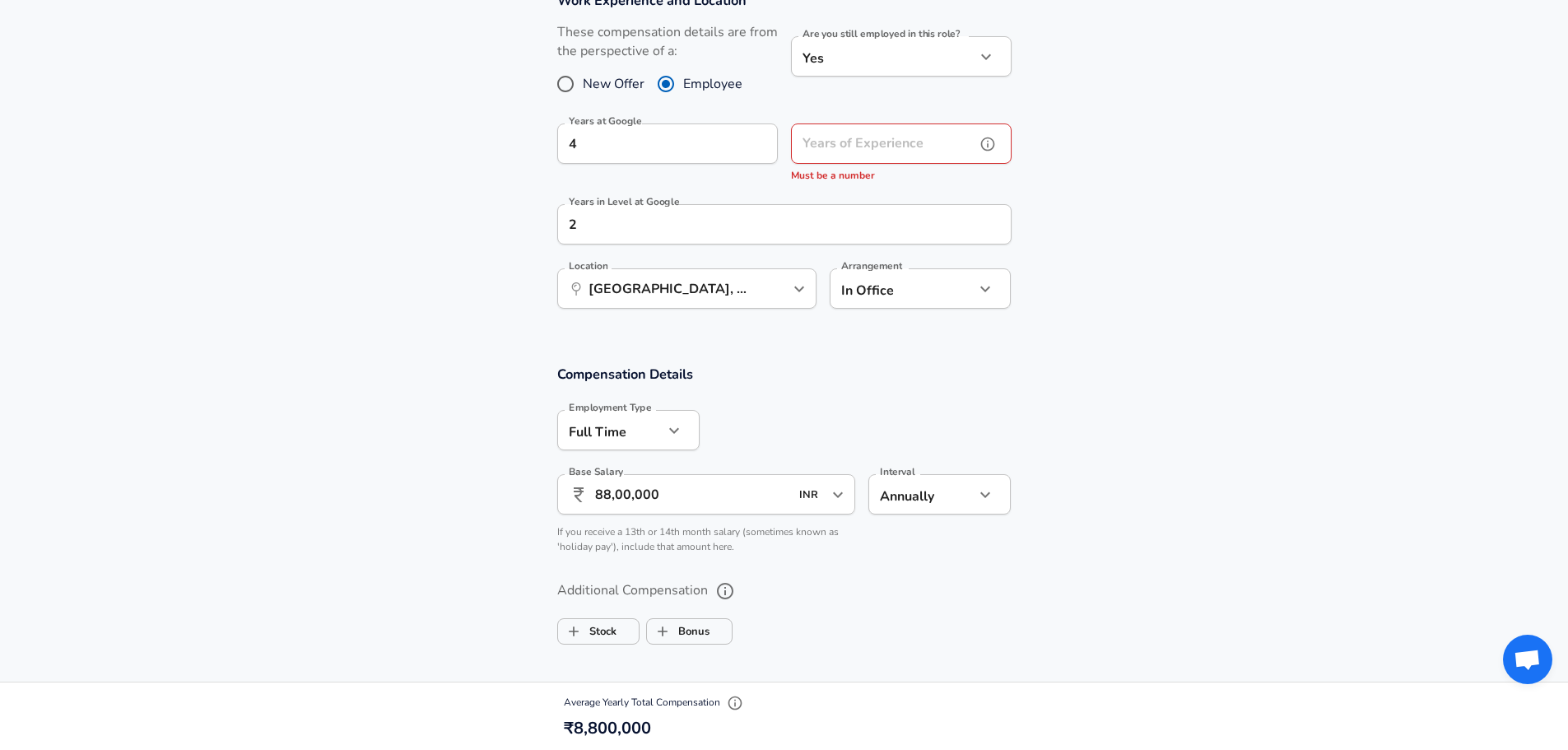
click at [857, 145] on div "Years of Experience Years of Experience Must be a number" at bounding box center [901, 154] width 221 height 61
click at [640, 141] on input "4" at bounding box center [649, 143] width 185 height 40
click at [821, 141] on div "Years of Experience Years of Experience Must be a number" at bounding box center [901, 154] width 221 height 61
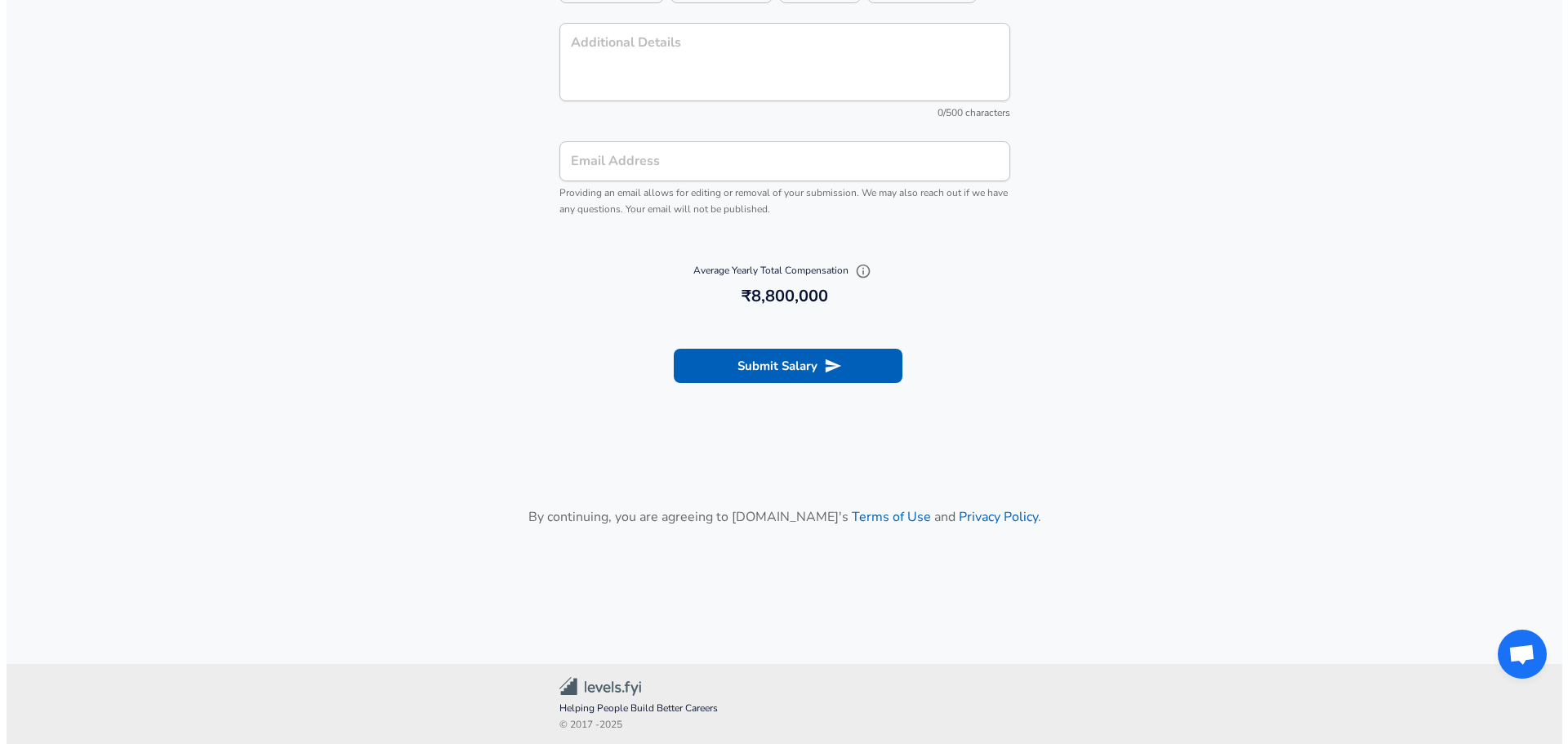
scroll to position [1648, 0]
type input "10"
click at [763, 340] on section "Submit Salary" at bounding box center [778, 361] width 1555 height 91
click at [749, 360] on button "Submit Salary" at bounding box center [782, 363] width 229 height 34
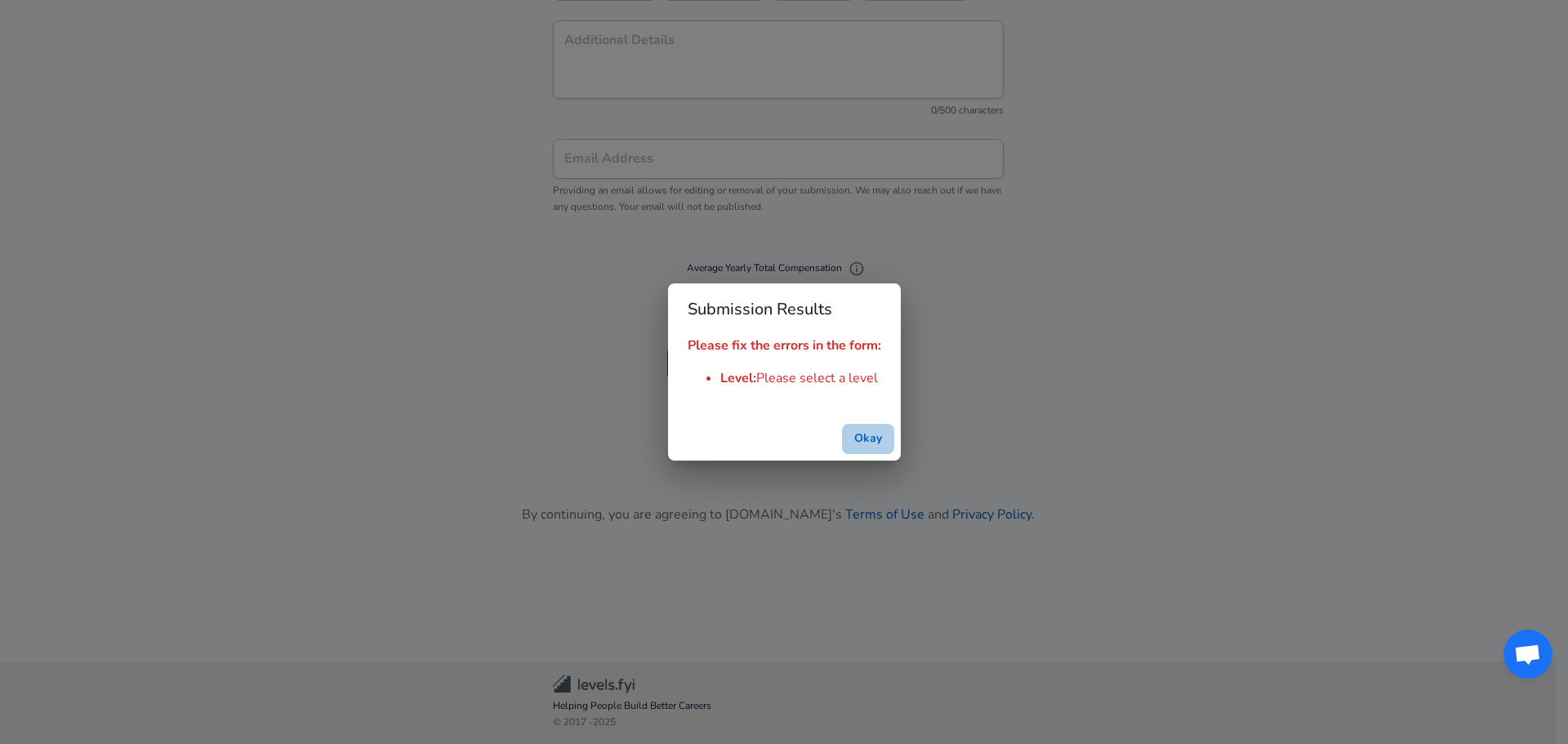
click at [873, 429] on button "Okay" at bounding box center [868, 438] width 52 height 30
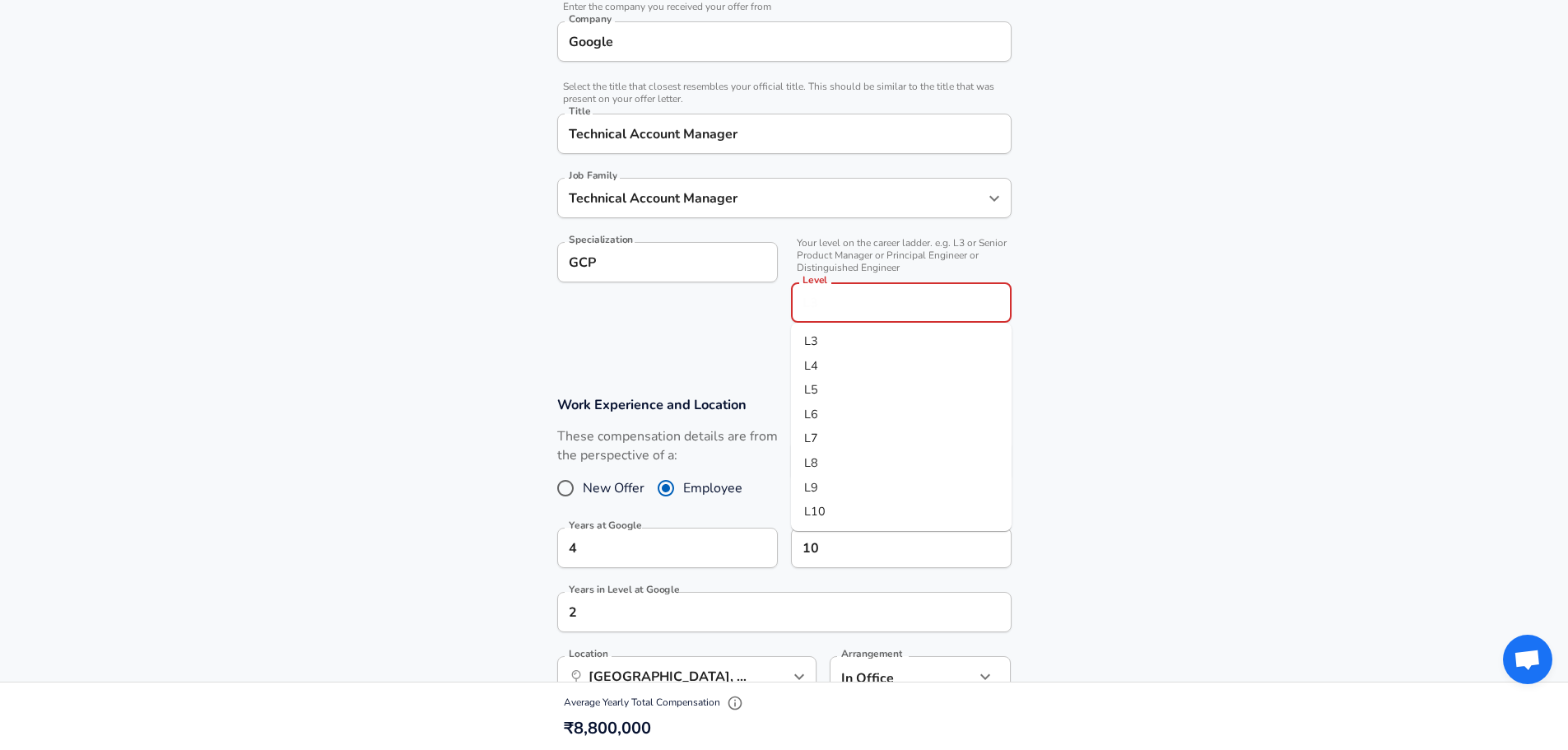
click at [890, 283] on div "Level" at bounding box center [901, 302] width 221 height 40
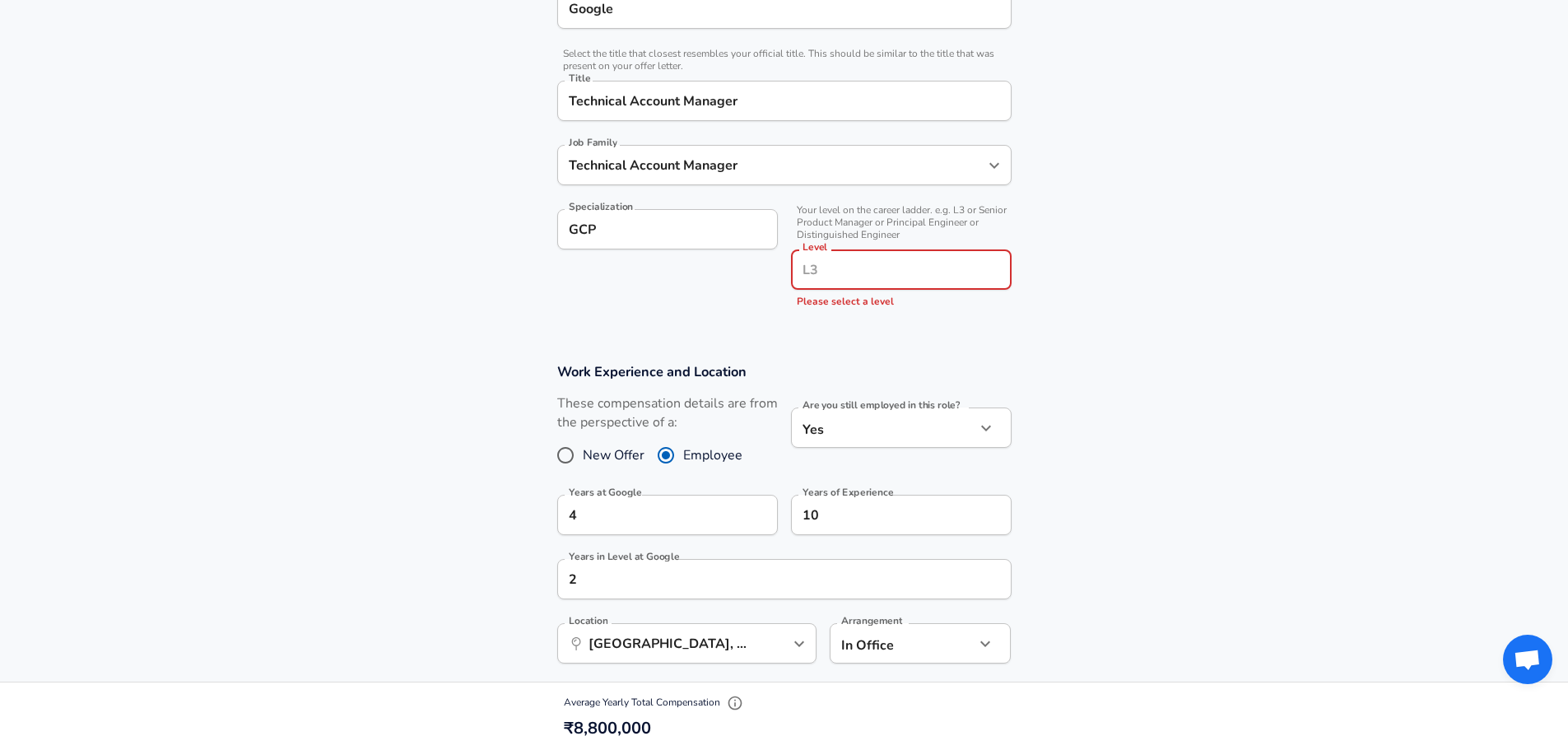
click at [883, 274] on input "Level" at bounding box center [901, 270] width 206 height 25
click at [864, 404] on li "L7" at bounding box center [901, 406] width 221 height 24
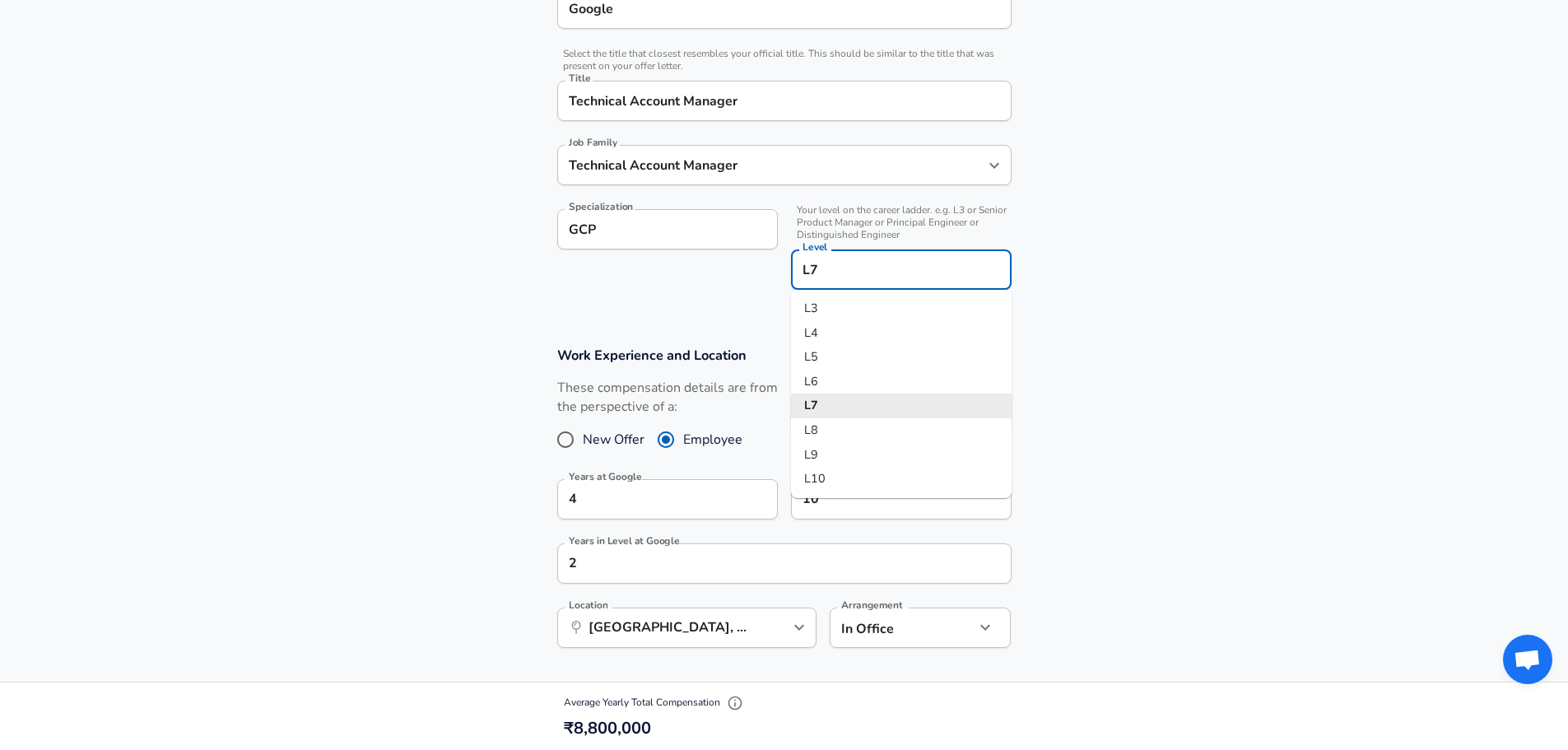
click at [869, 274] on input "L7" at bounding box center [901, 270] width 206 height 25
click at [847, 360] on li "L5" at bounding box center [901, 357] width 221 height 24
click at [853, 269] on input "L5" at bounding box center [901, 270] width 206 height 25
click at [843, 318] on li "L3" at bounding box center [901, 308] width 221 height 24
click at [848, 268] on input "L3" at bounding box center [901, 270] width 206 height 25
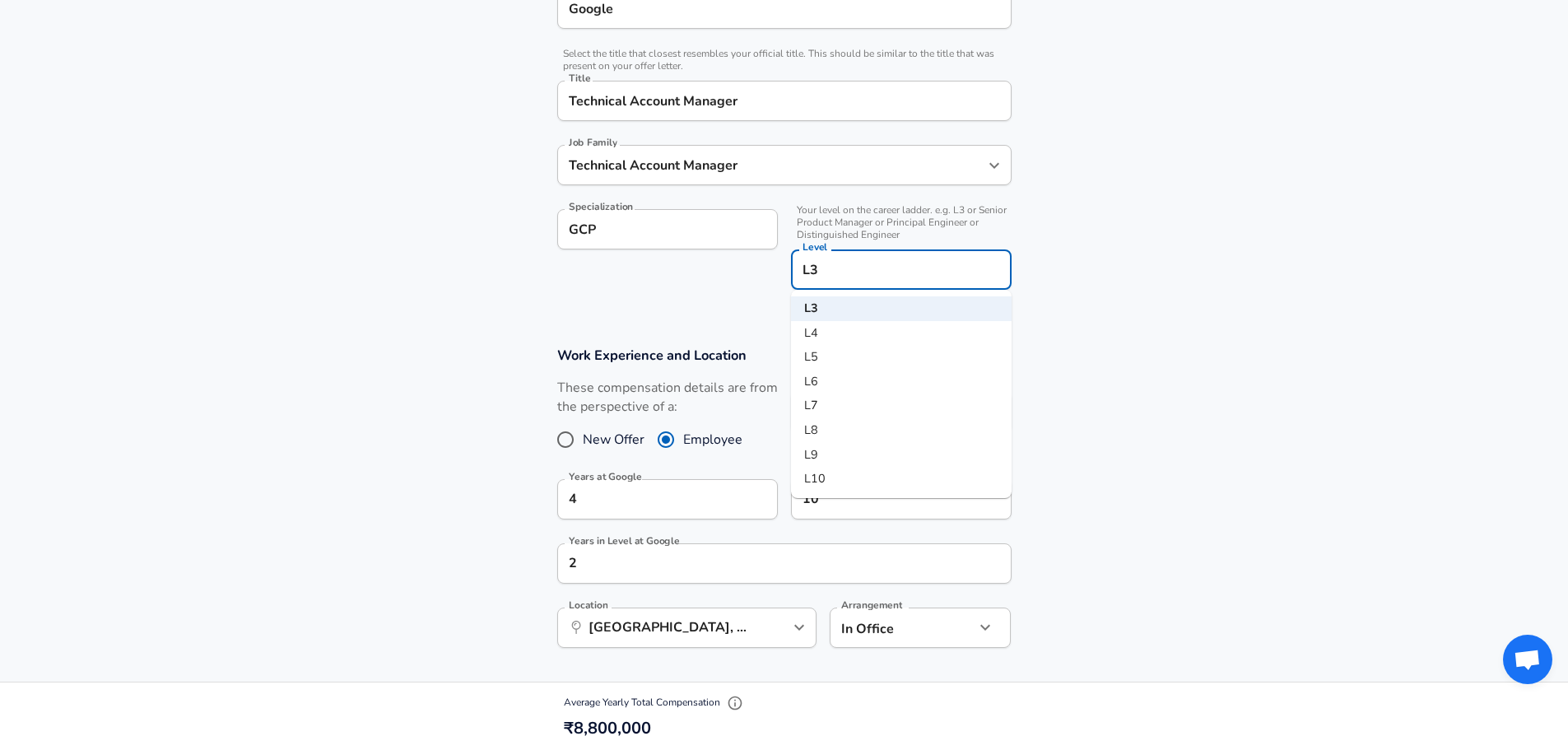
click at [827, 353] on li "L5" at bounding box center [901, 357] width 221 height 24
type input "L5"
click at [857, 270] on input "L5" at bounding box center [901, 270] width 206 height 25
click at [835, 355] on li "L5" at bounding box center [901, 357] width 221 height 24
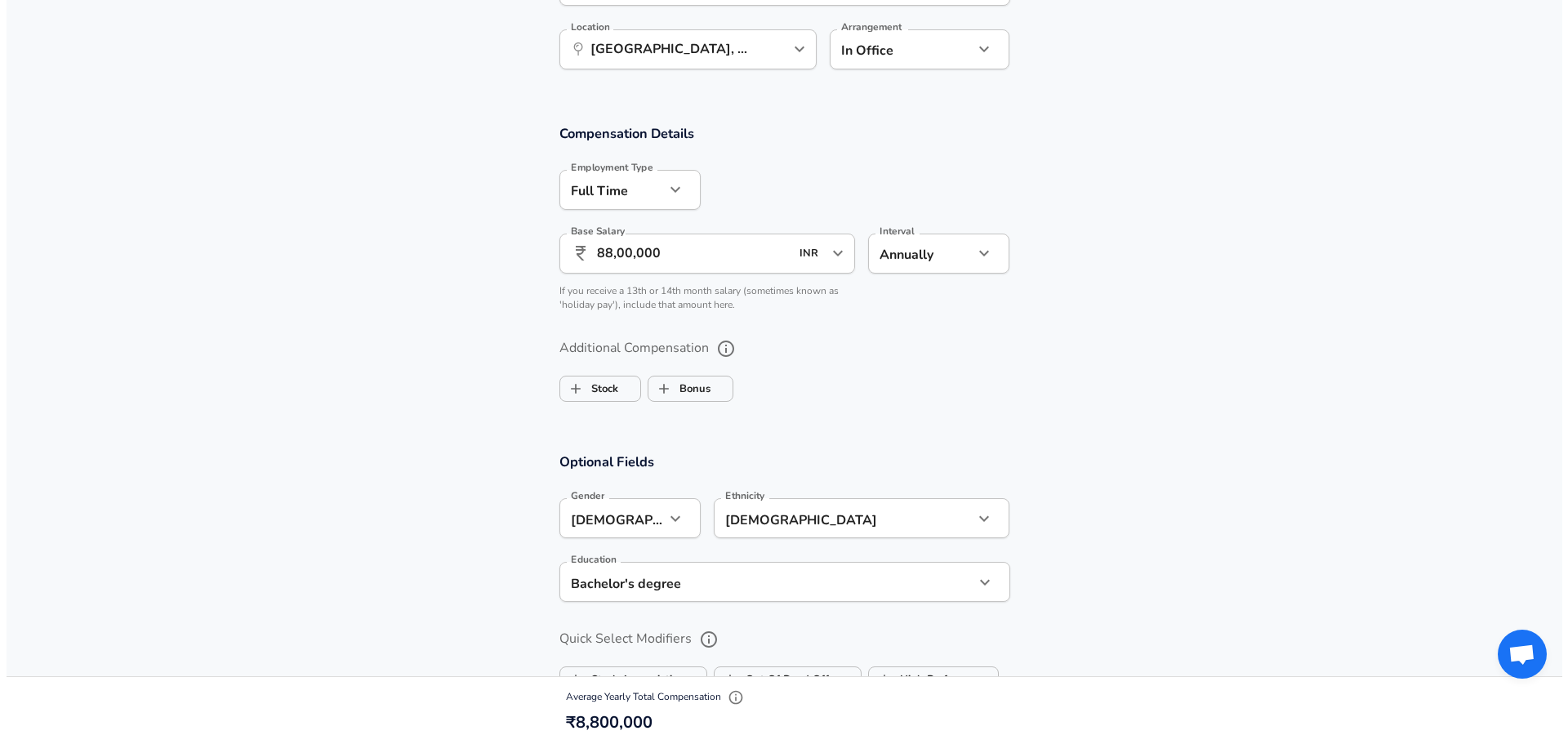
scroll to position [1354, 0]
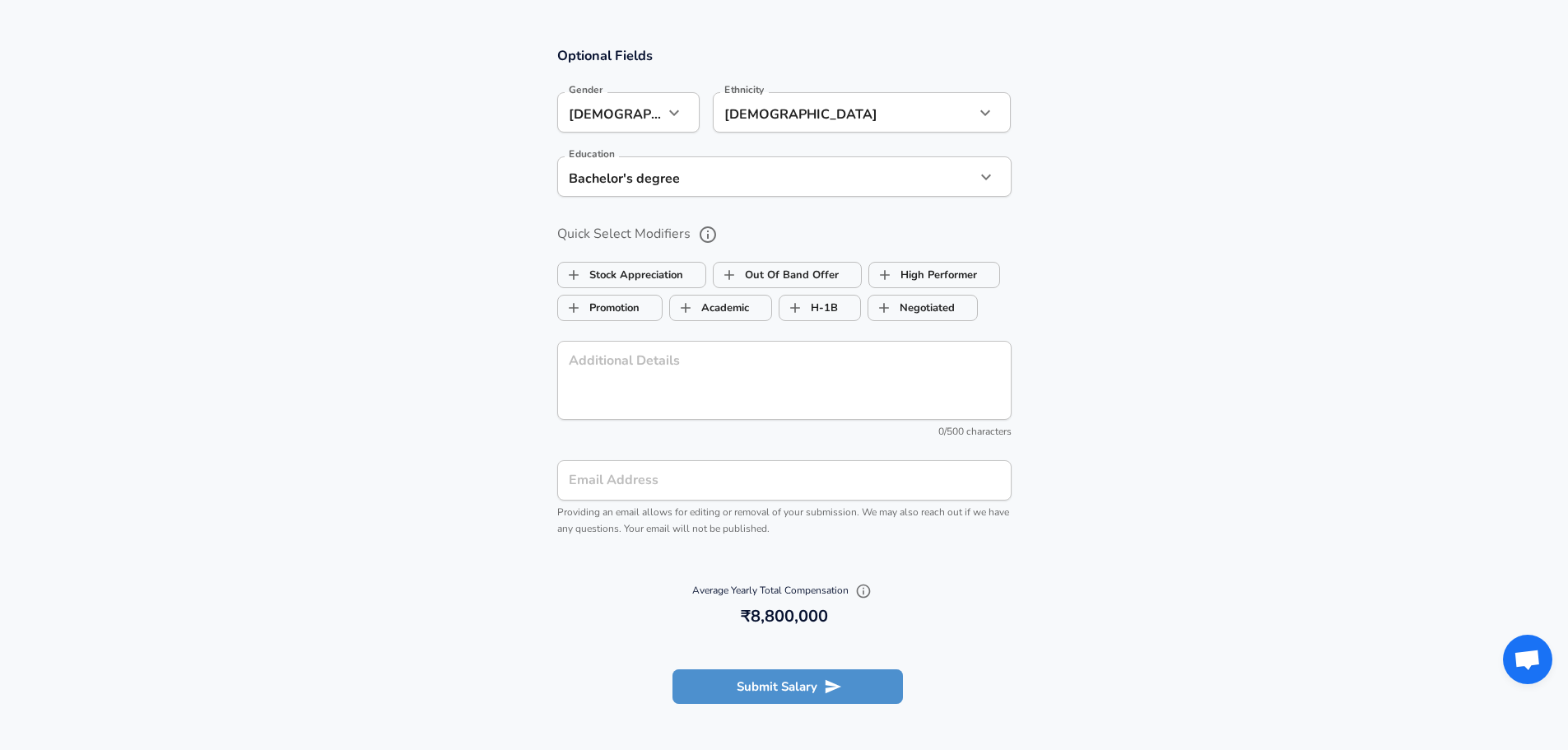
drag, startPoint x: 806, startPoint y: 690, endPoint x: 824, endPoint y: 629, distance: 63.6
click at [806, 690] on button "Submit Salary" at bounding box center [788, 686] width 231 height 34
